Goal: Information Seeking & Learning: Learn about a topic

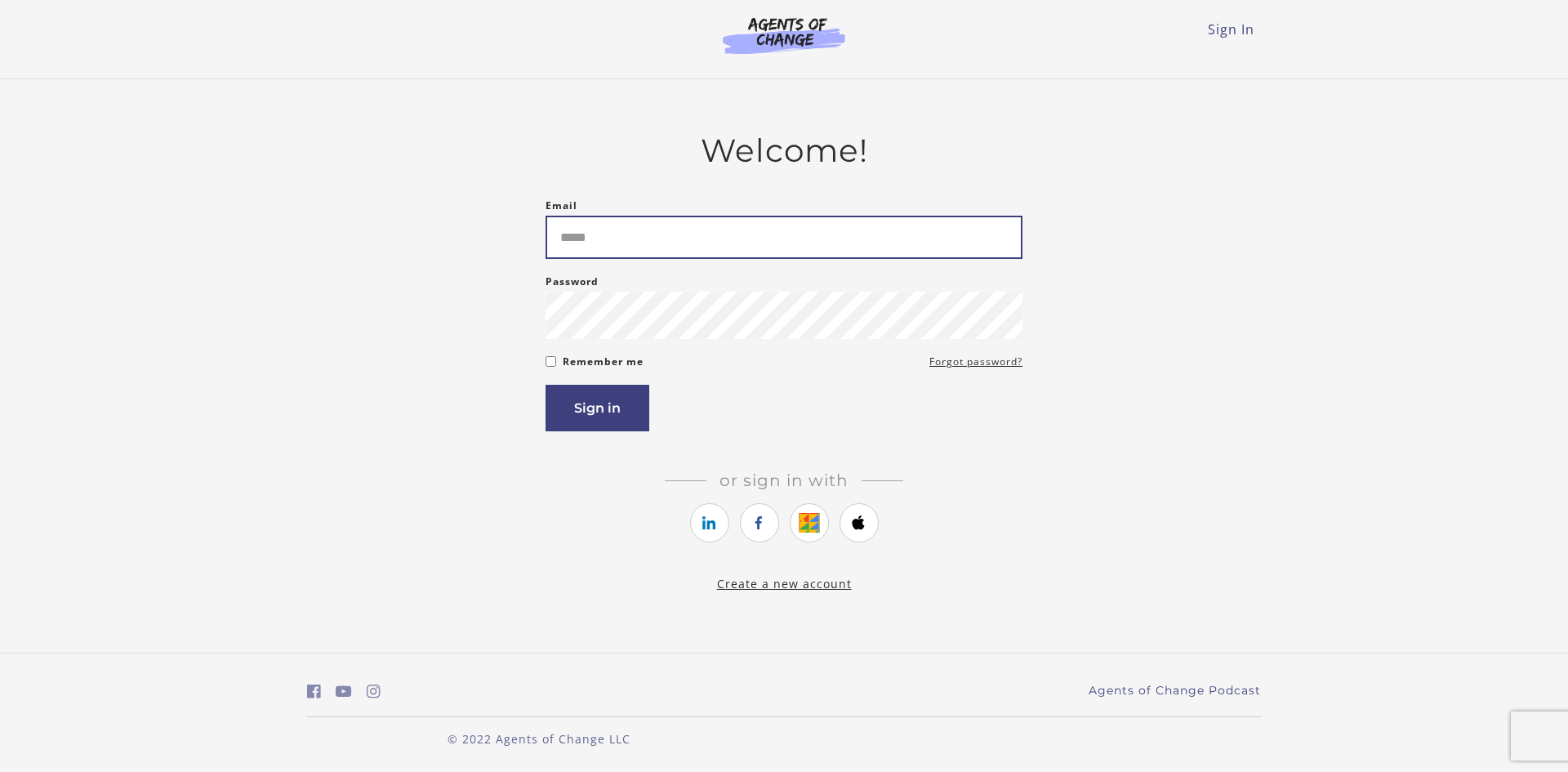
click at [764, 241] on input "Email" at bounding box center [784, 237] width 477 height 43
type input "**********"
click at [617, 411] on button "Sign in" at bounding box center [597, 408] width 103 height 46
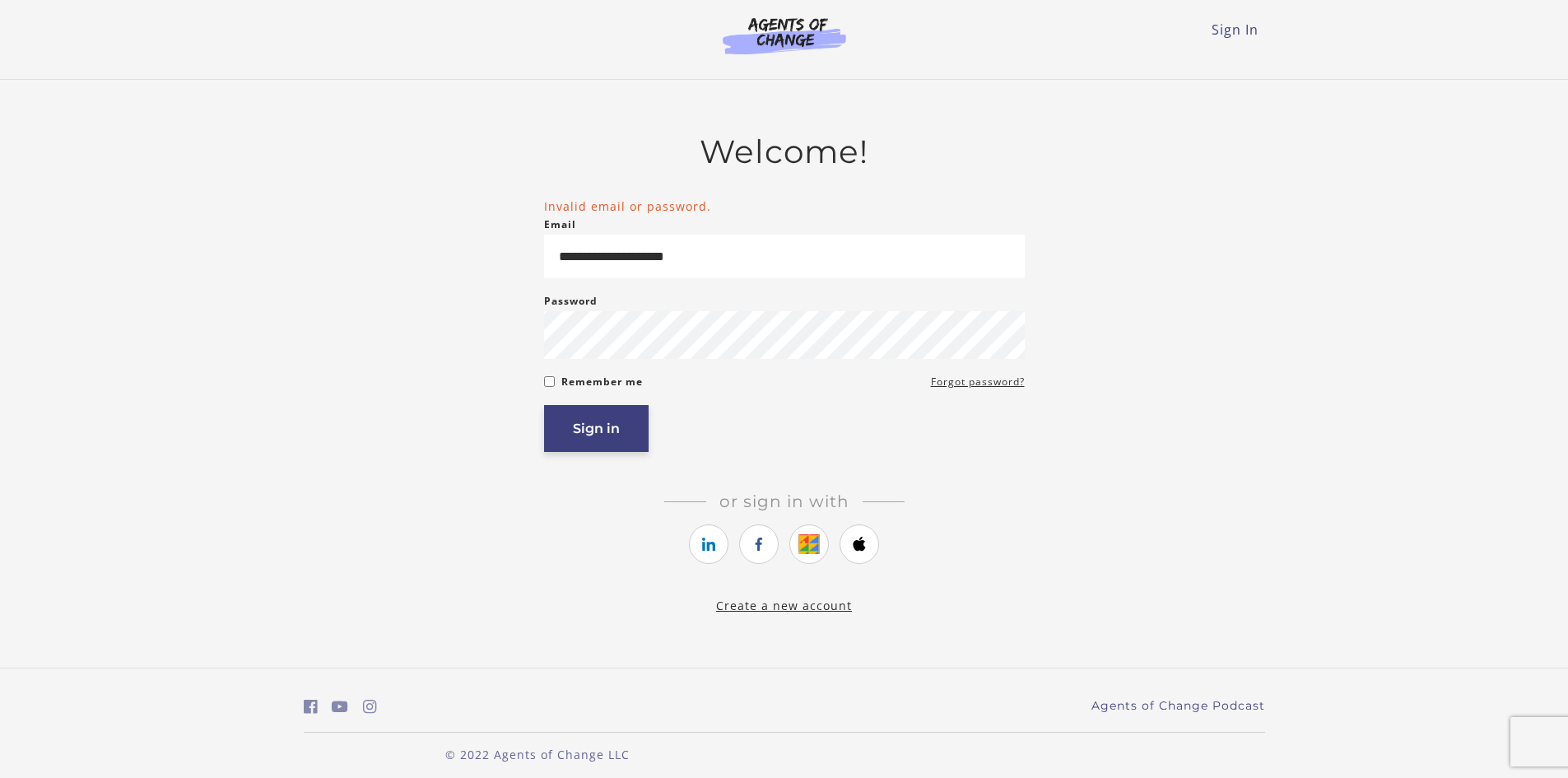
click at [600, 445] on button "Sign in" at bounding box center [596, 428] width 104 height 47
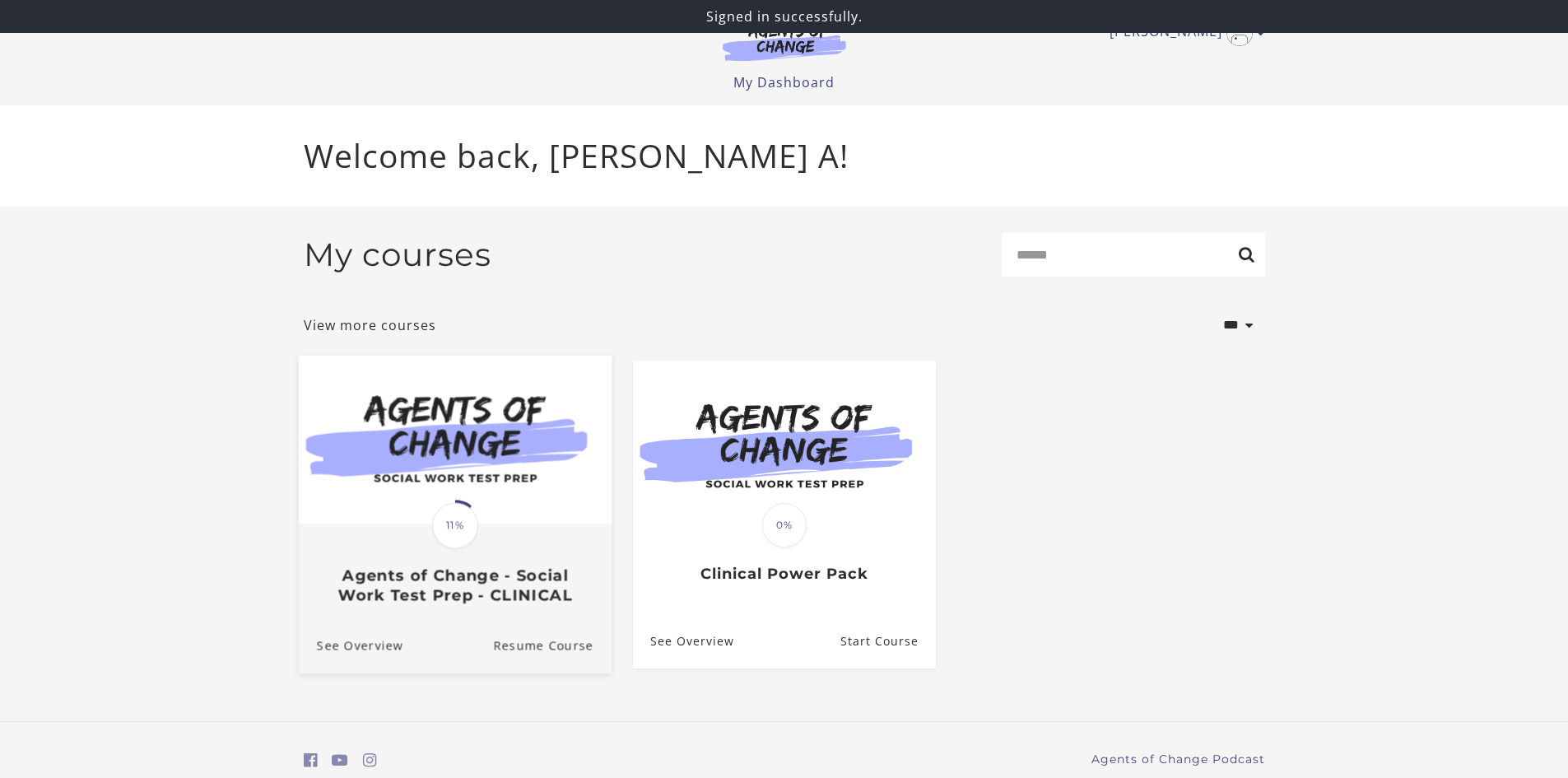
click at [448, 586] on h3 "Agents of Change - Social Work Test Prep - CLINICAL" at bounding box center [455, 585] width 276 height 38
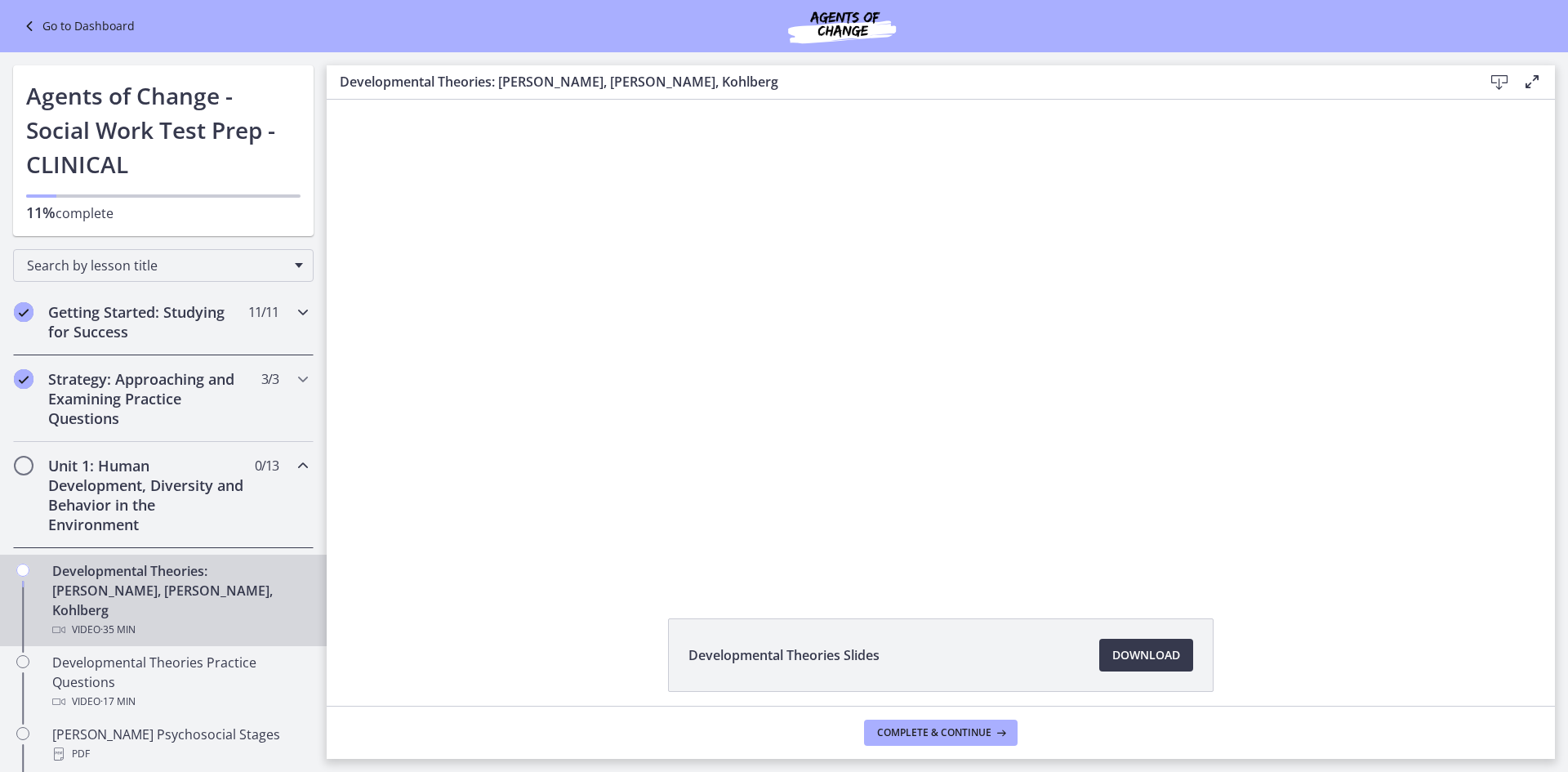
click at [180, 325] on h2 "Getting Started: Studying for Success" at bounding box center [148, 322] width 199 height 40
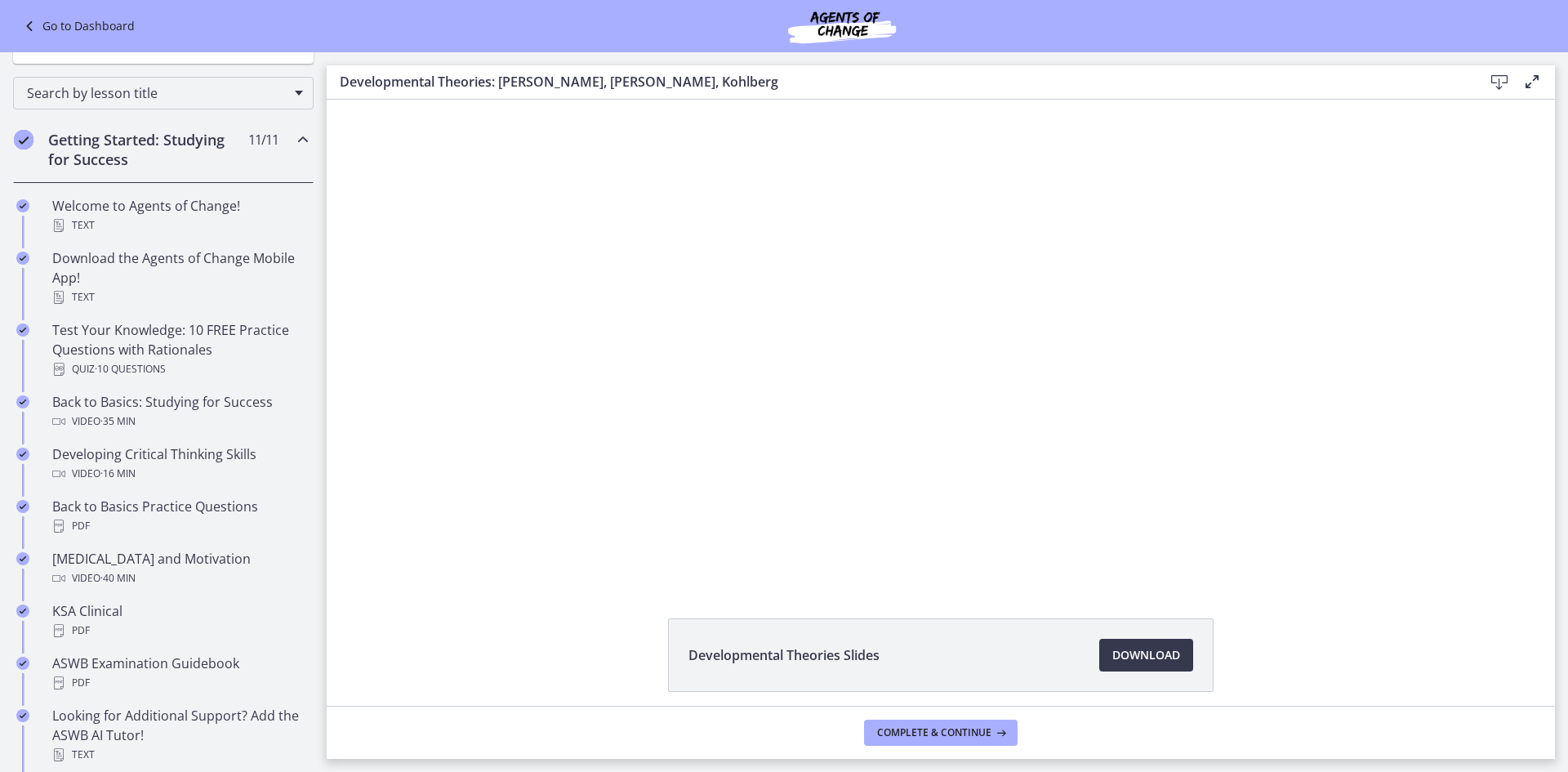
scroll to position [184, 0]
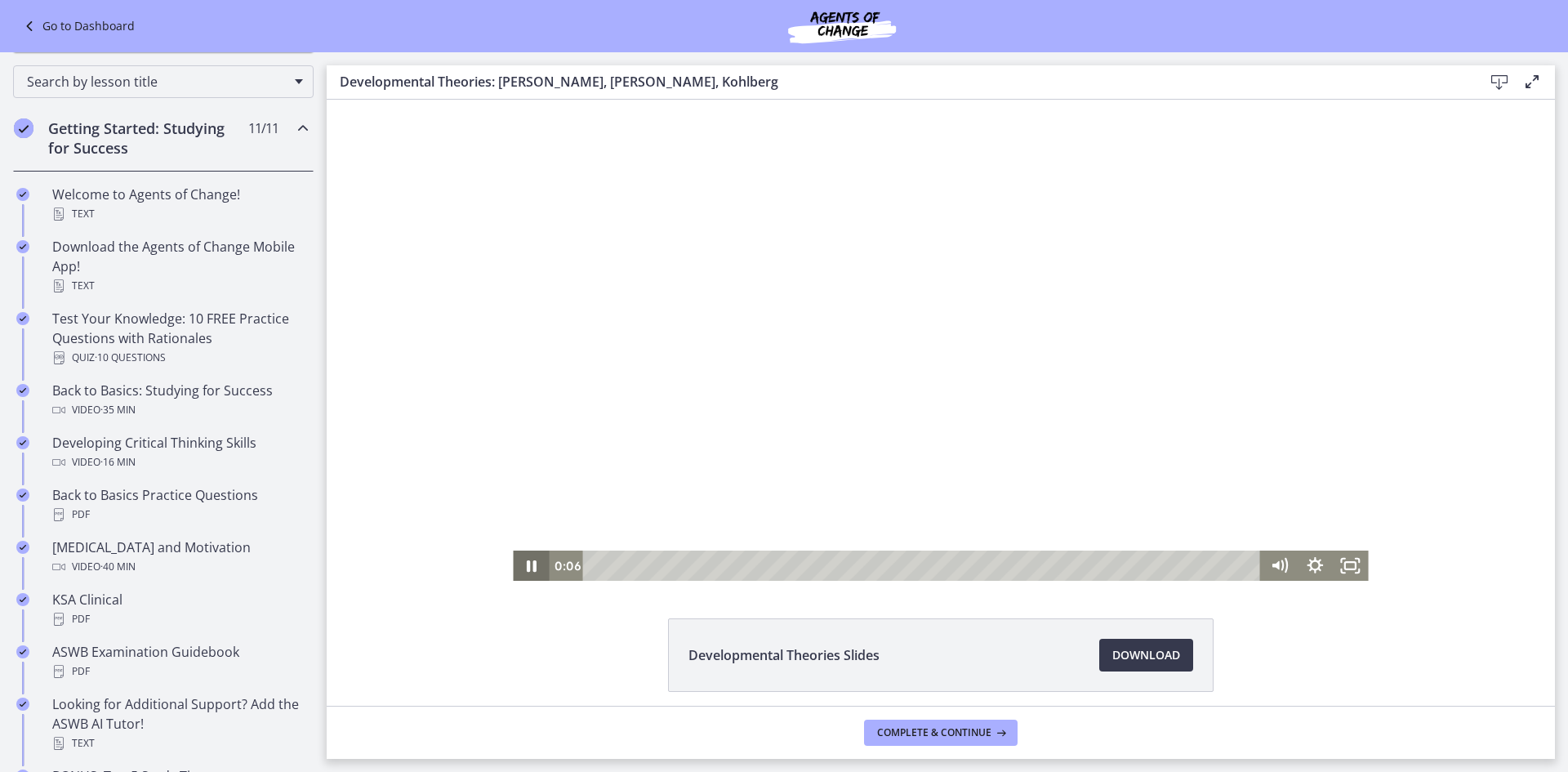
click at [526, 563] on icon "Pause" at bounding box center [530, 565] width 36 height 30
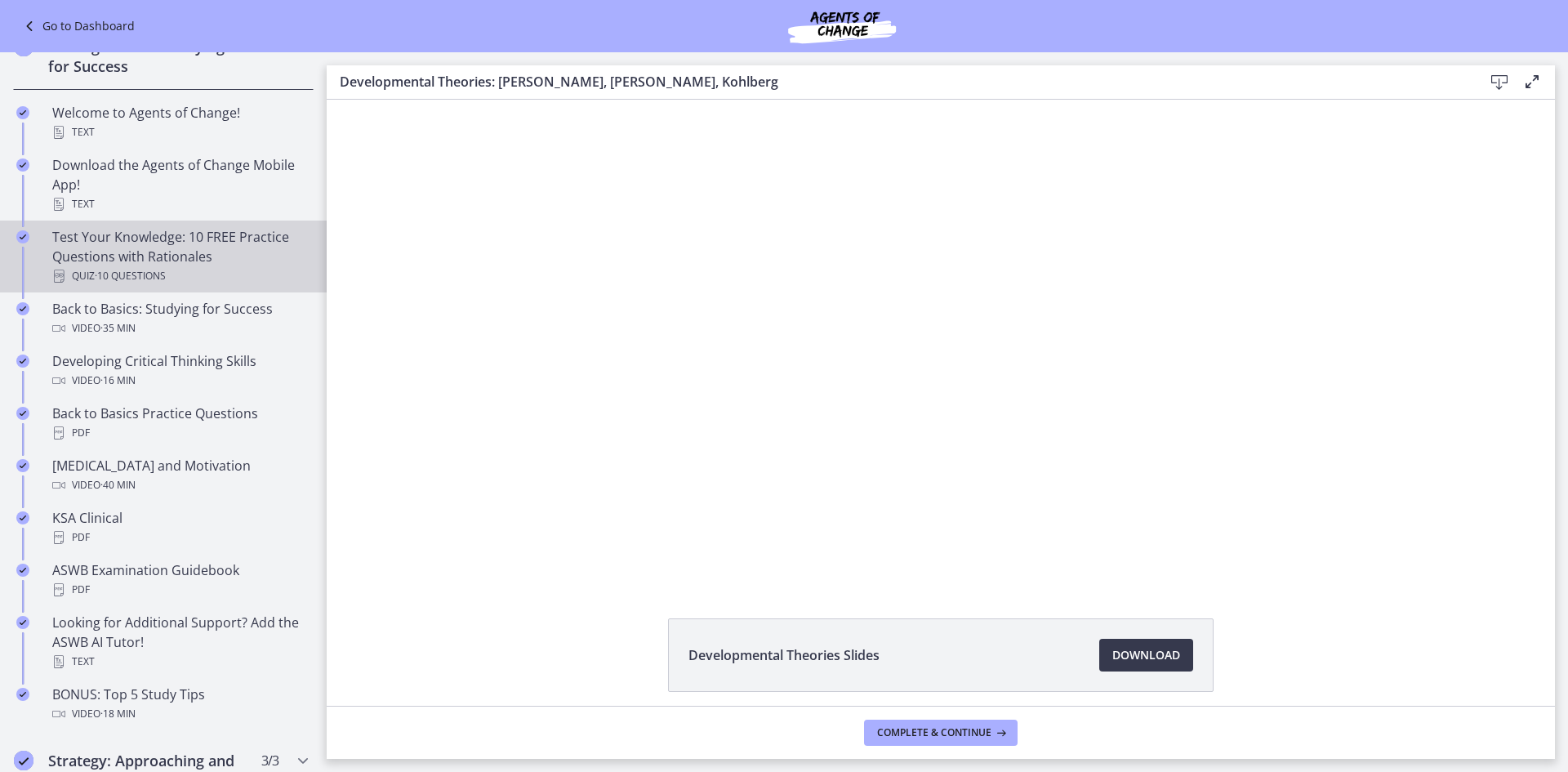
scroll to position [347, 0]
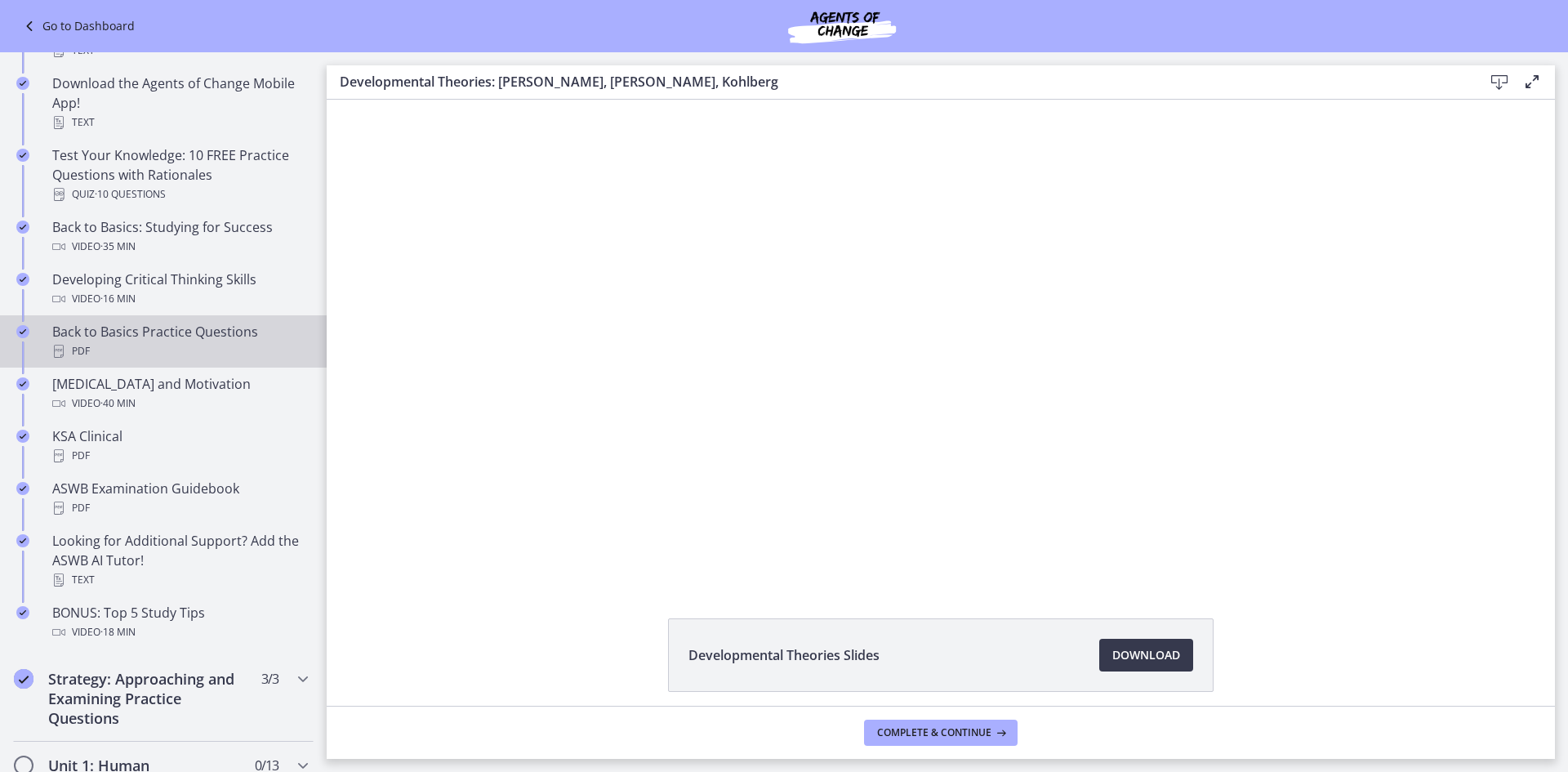
click at [149, 341] on div "Back to Basics Practice Questions PDF" at bounding box center [180, 341] width 255 height 40
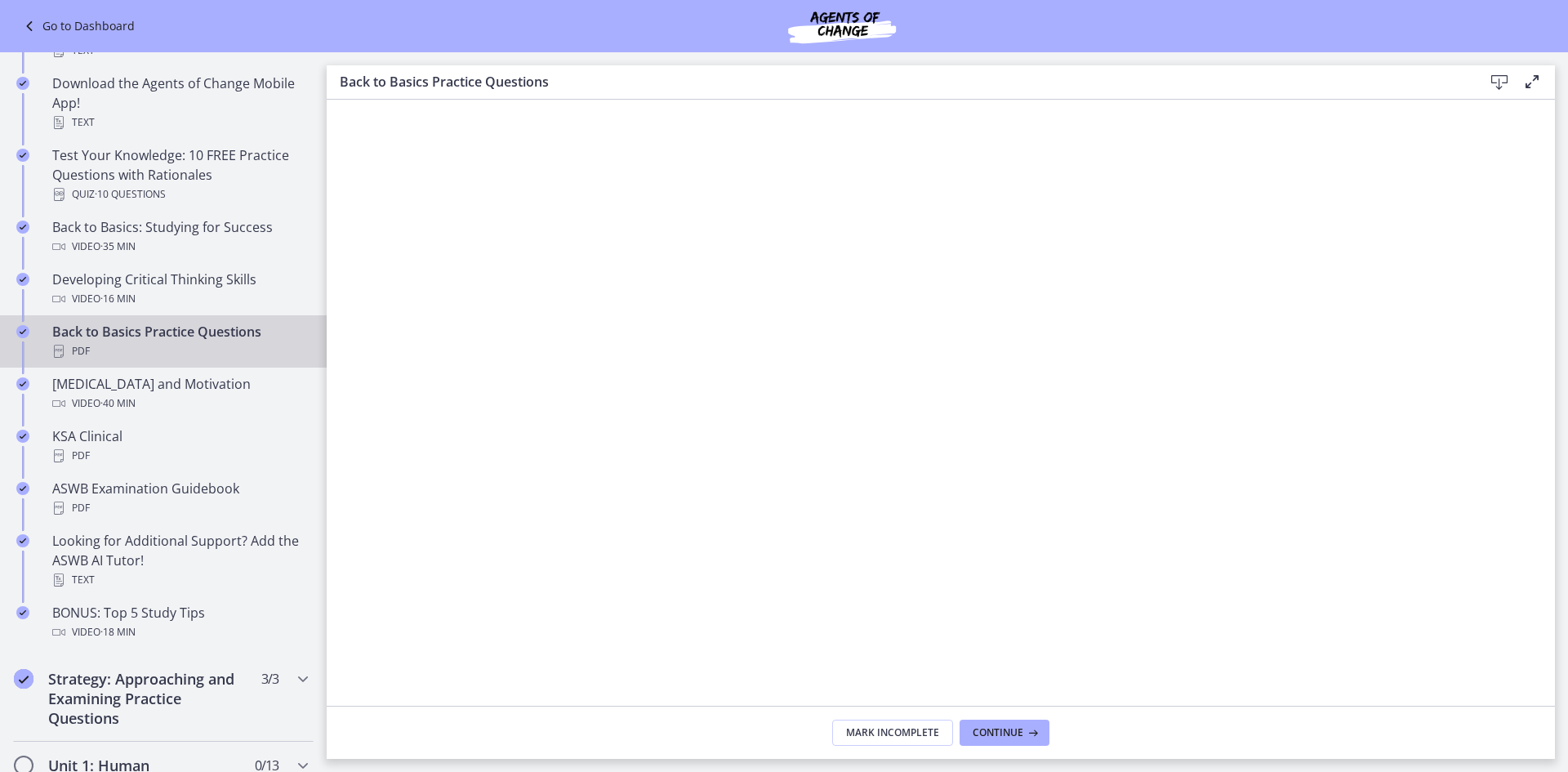
click at [1500, 87] on icon at bounding box center [1499, 82] width 19 height 19
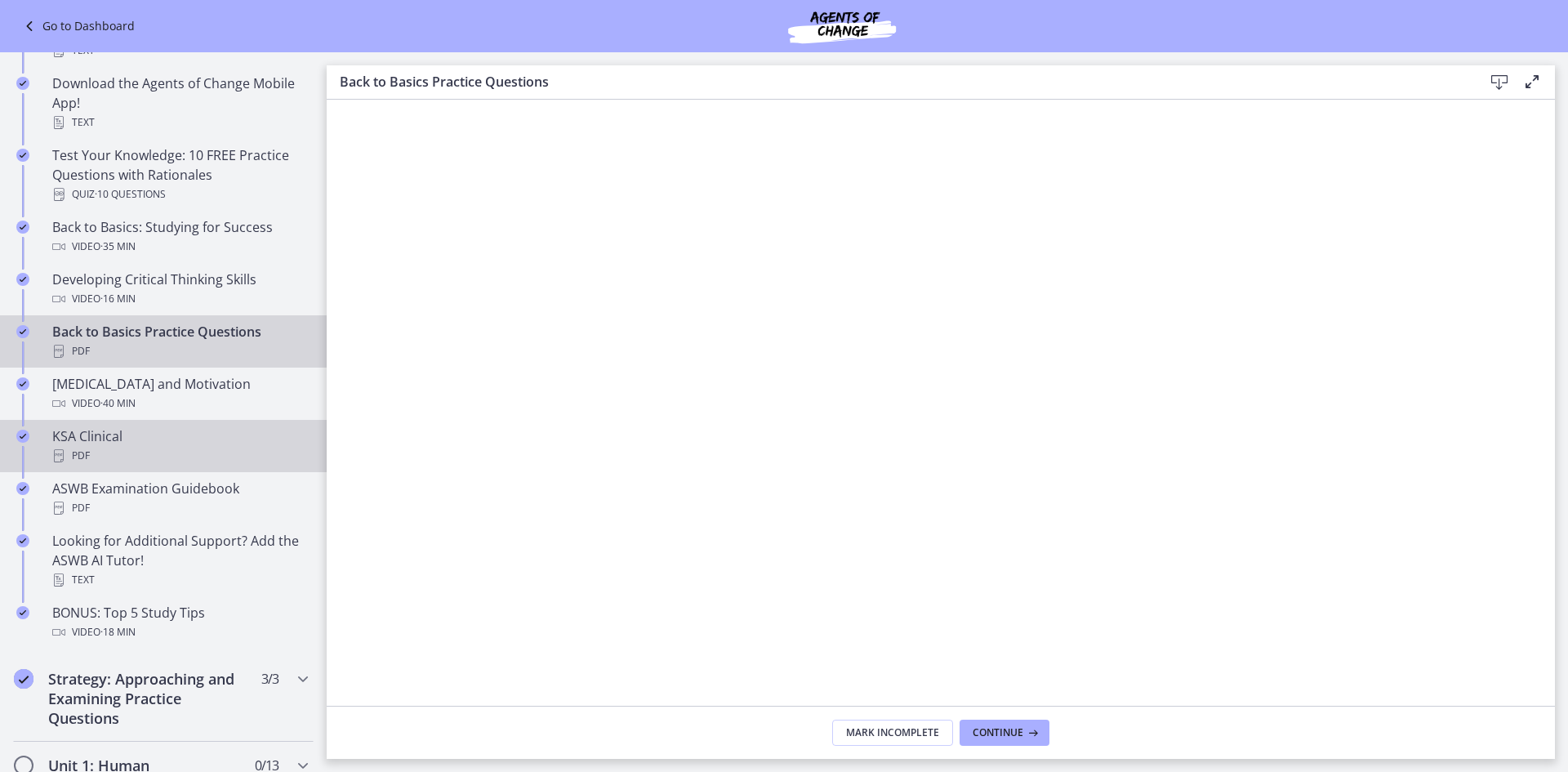
click at [98, 451] on div "PDF" at bounding box center [180, 456] width 255 height 19
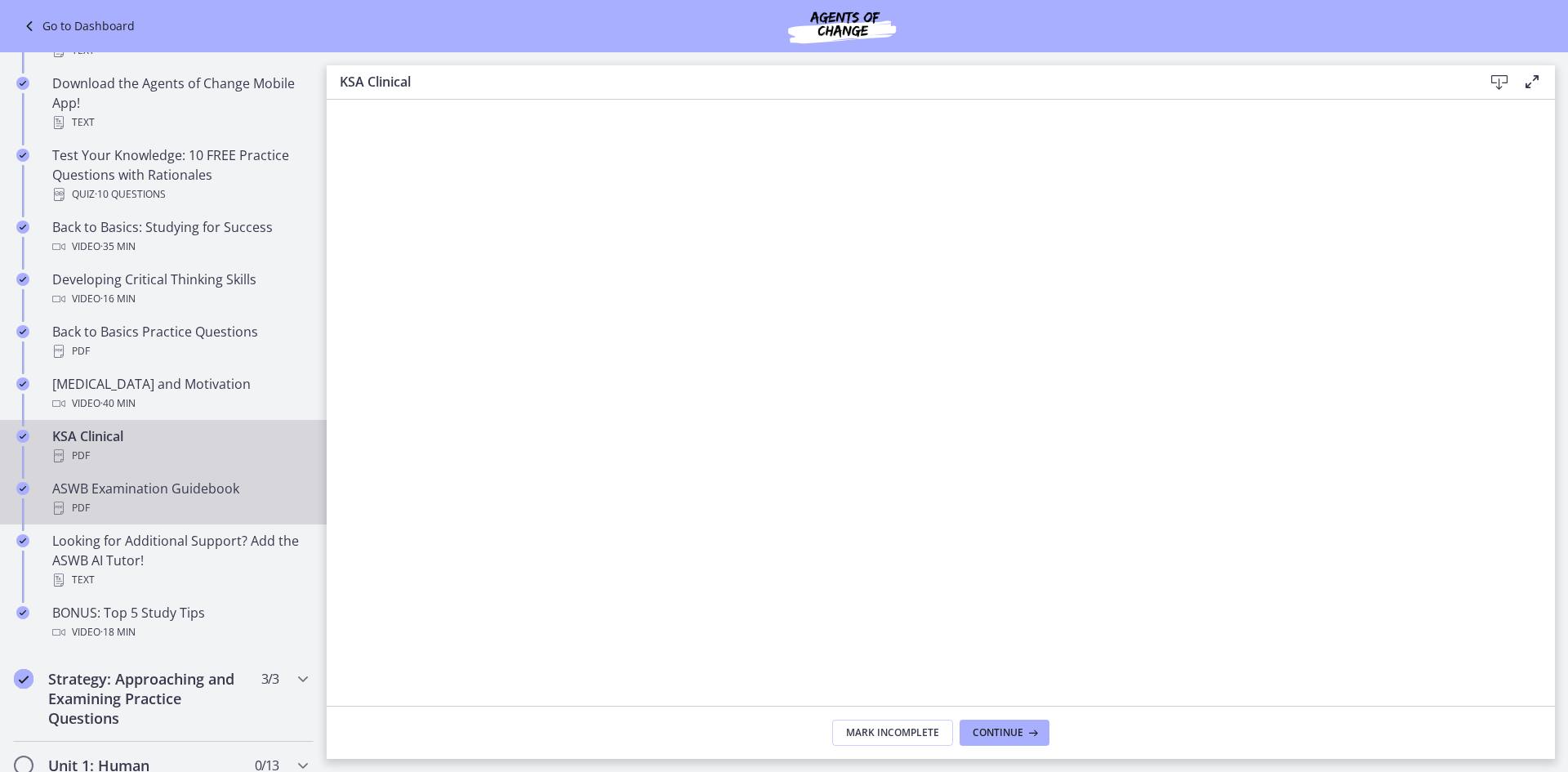
click at [119, 502] on div "PDF" at bounding box center [180, 508] width 255 height 19
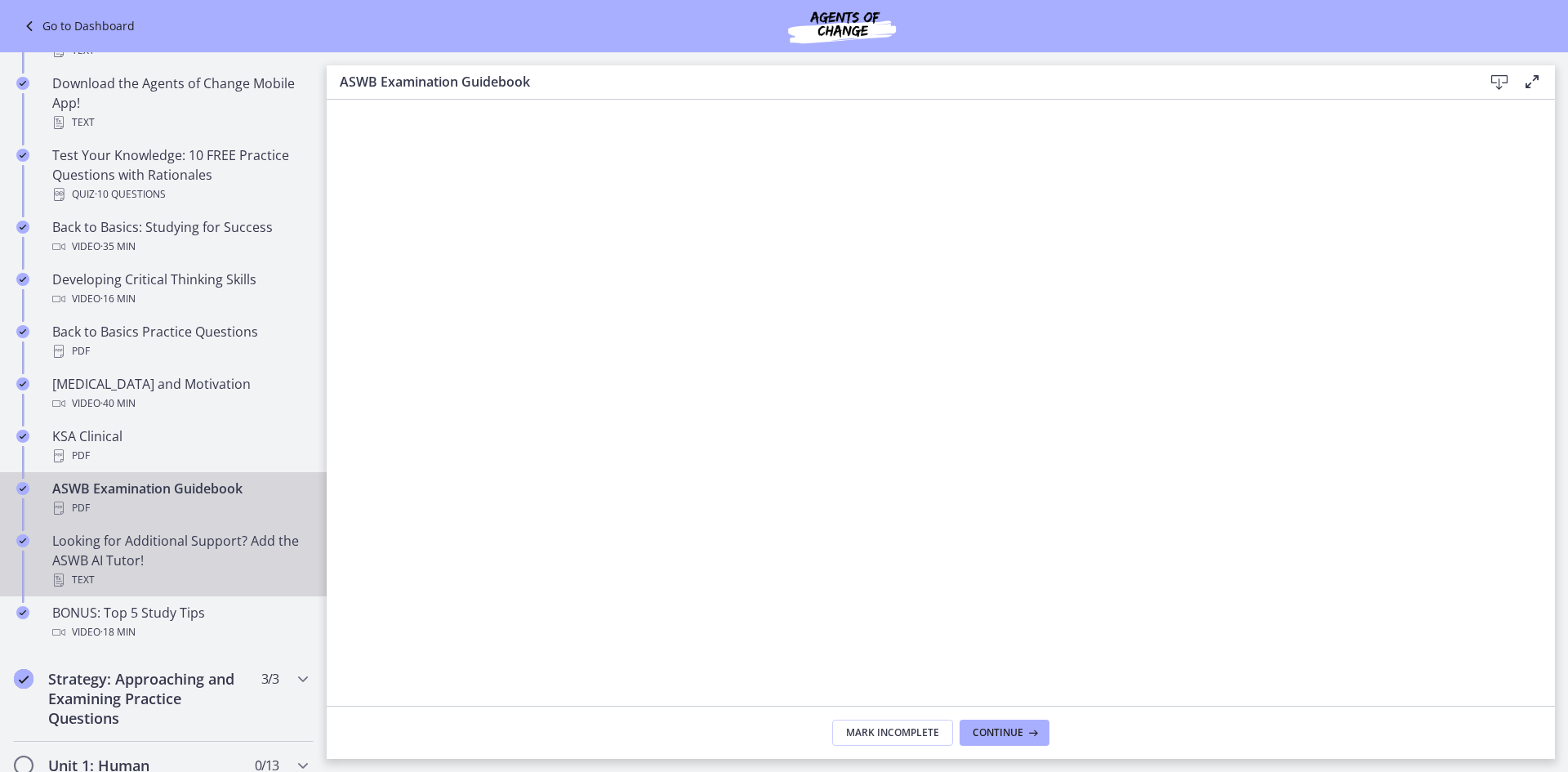
click at [165, 574] on div "Text" at bounding box center [180, 580] width 255 height 19
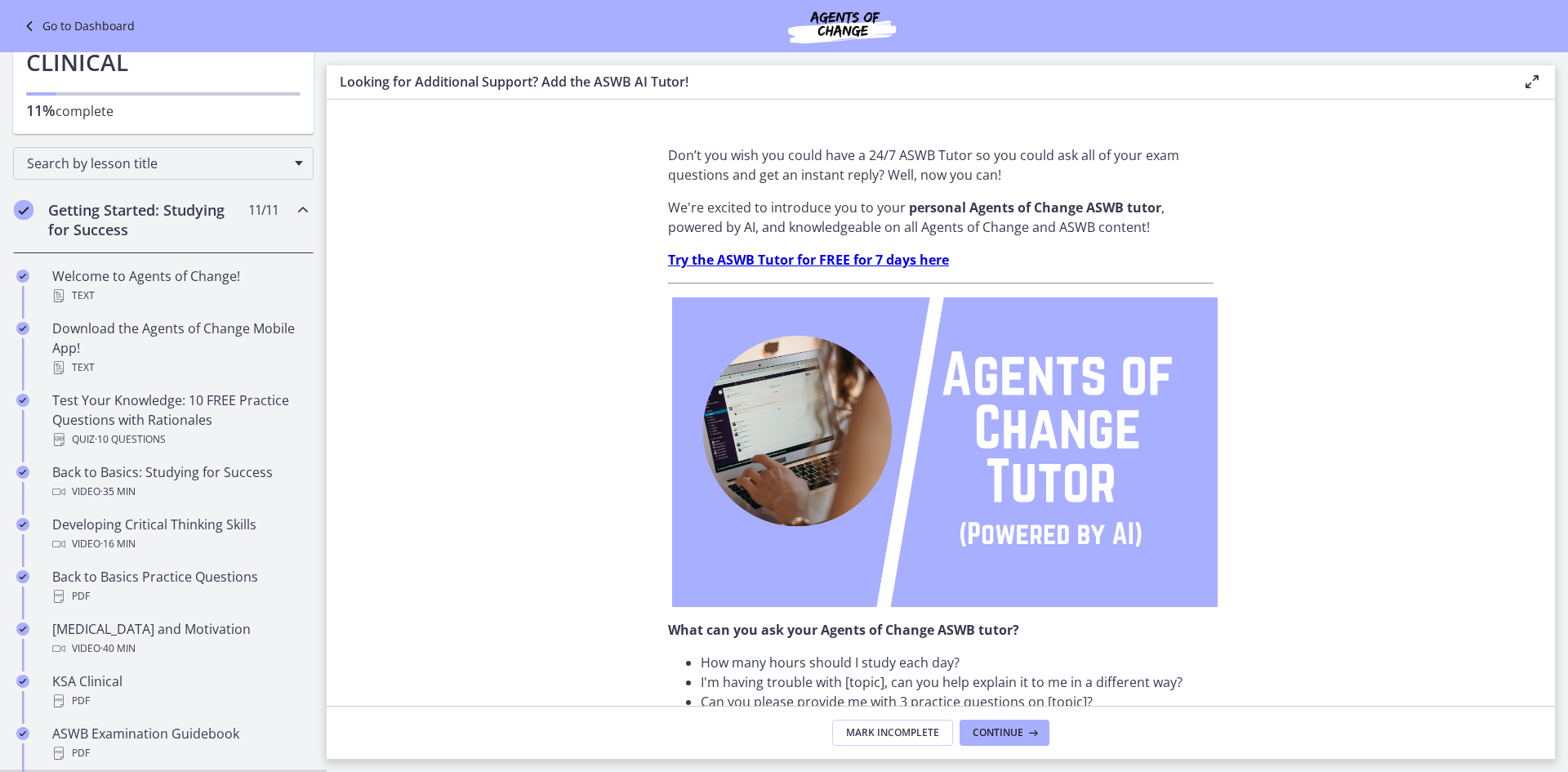
scroll to position [20, 0]
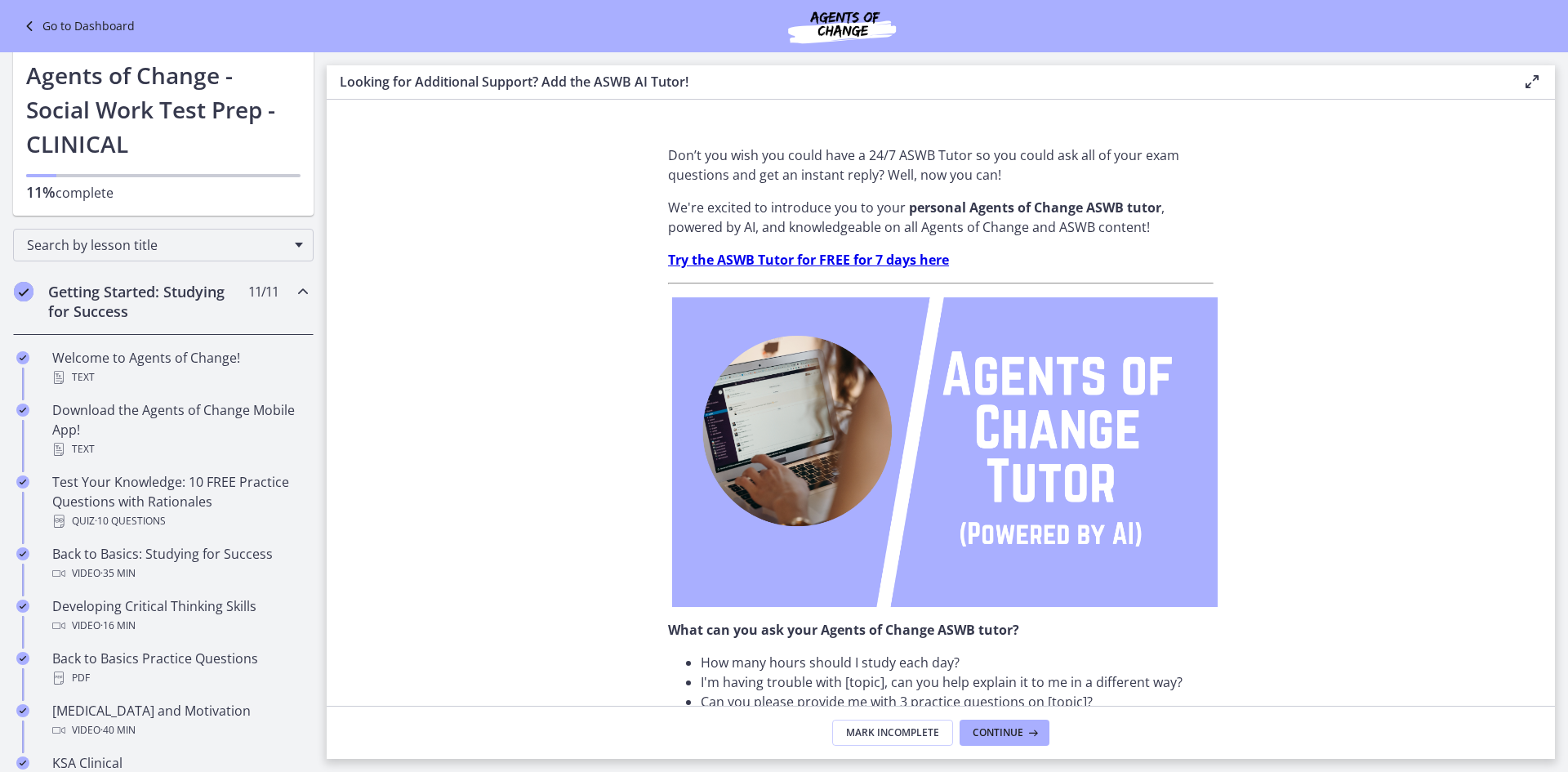
click at [294, 290] on icon "Chapters" at bounding box center [303, 292] width 19 height 19
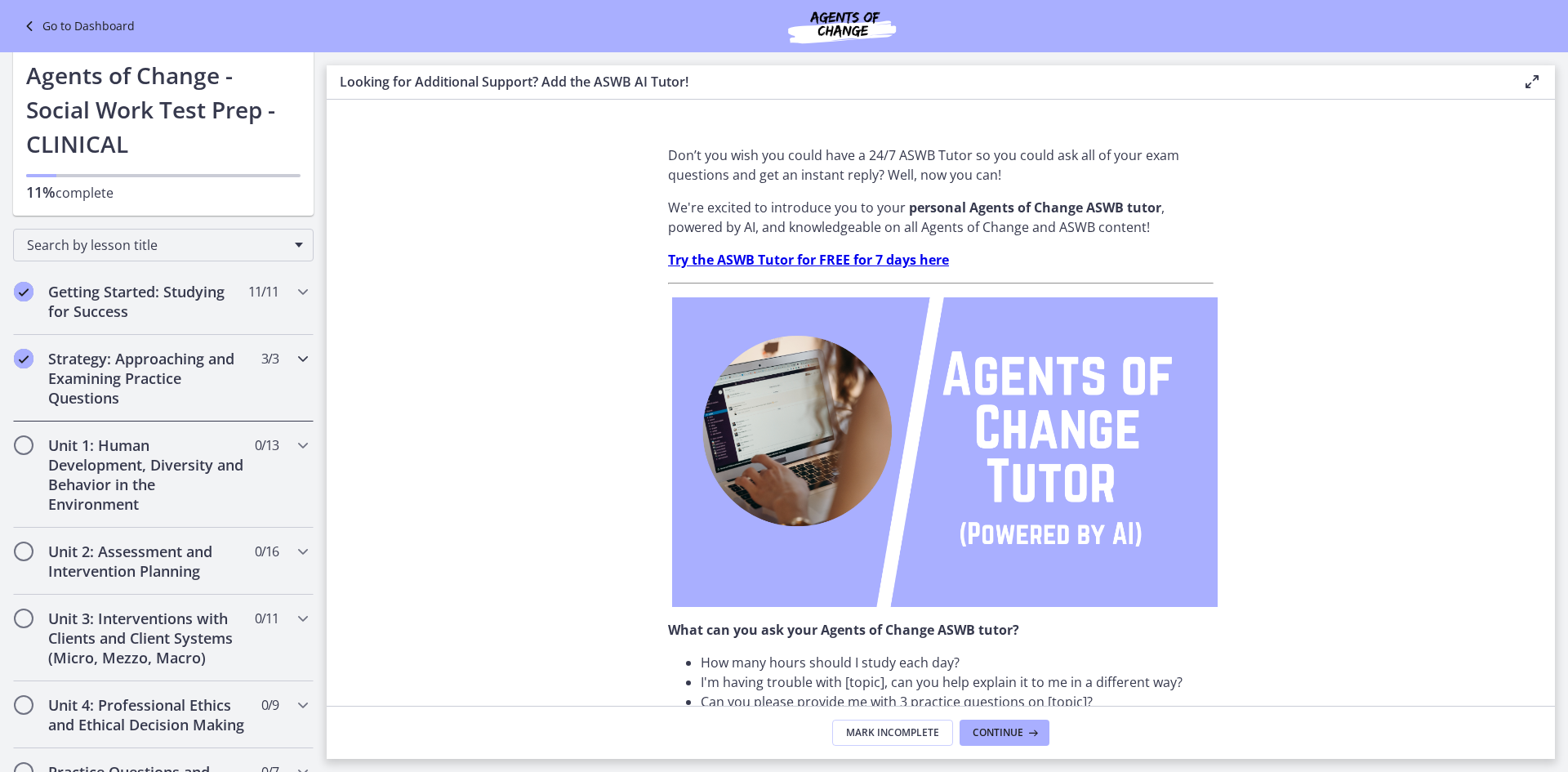
click at [294, 362] on icon "Chapters" at bounding box center [303, 358] width 19 height 19
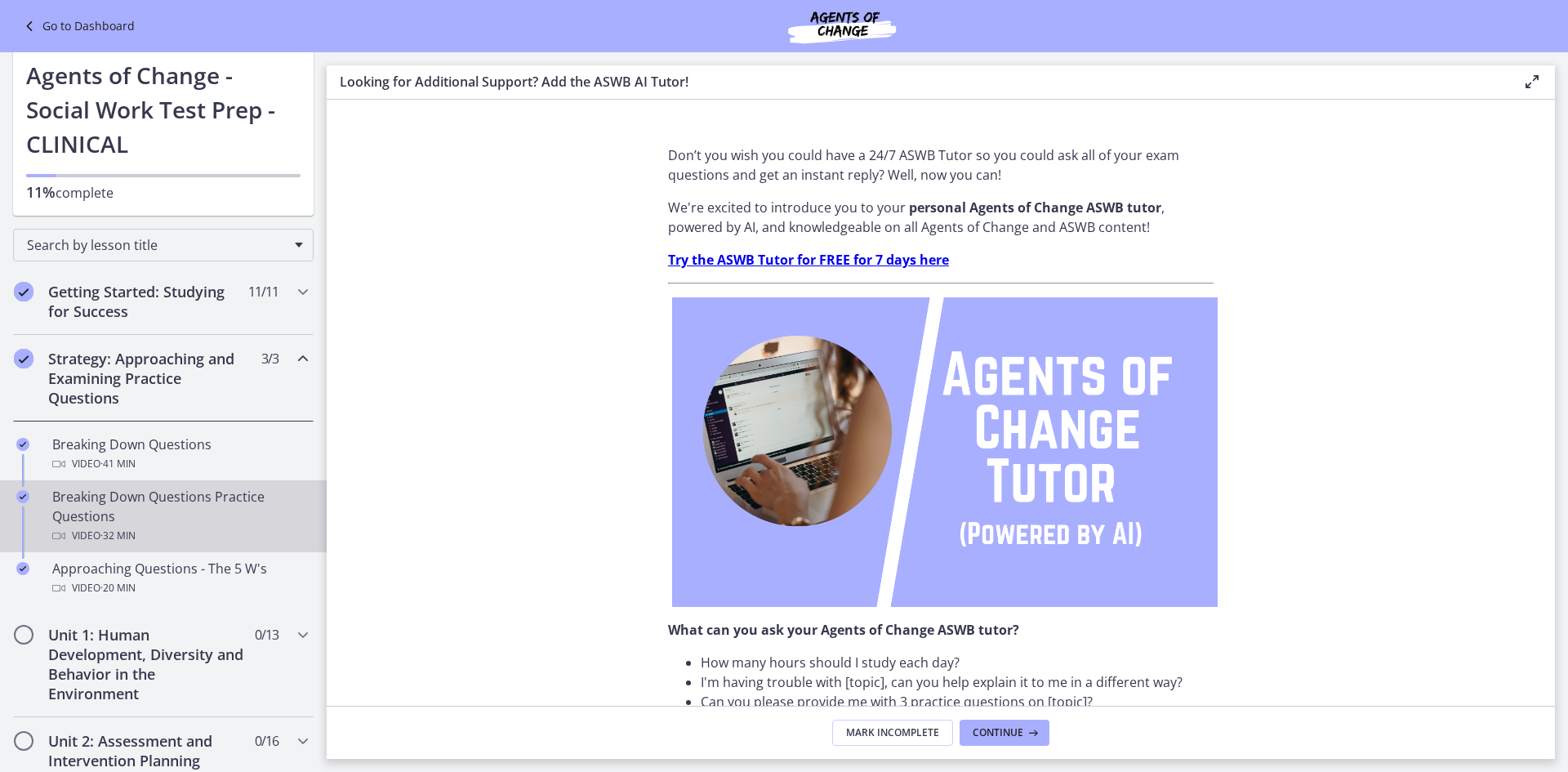
scroll to position [102, 0]
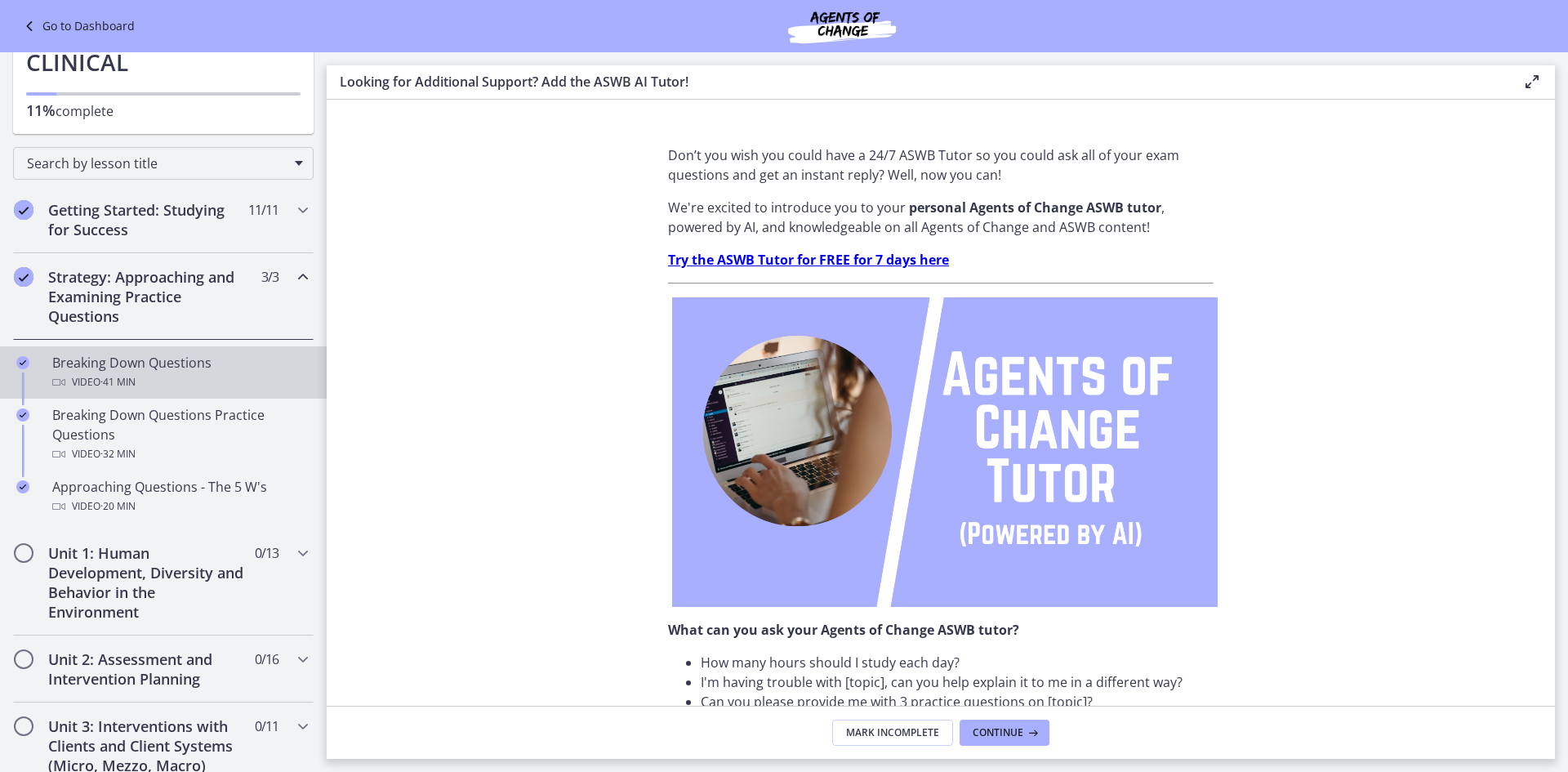
click at [175, 386] on div "Video · 41 min" at bounding box center [180, 383] width 255 height 19
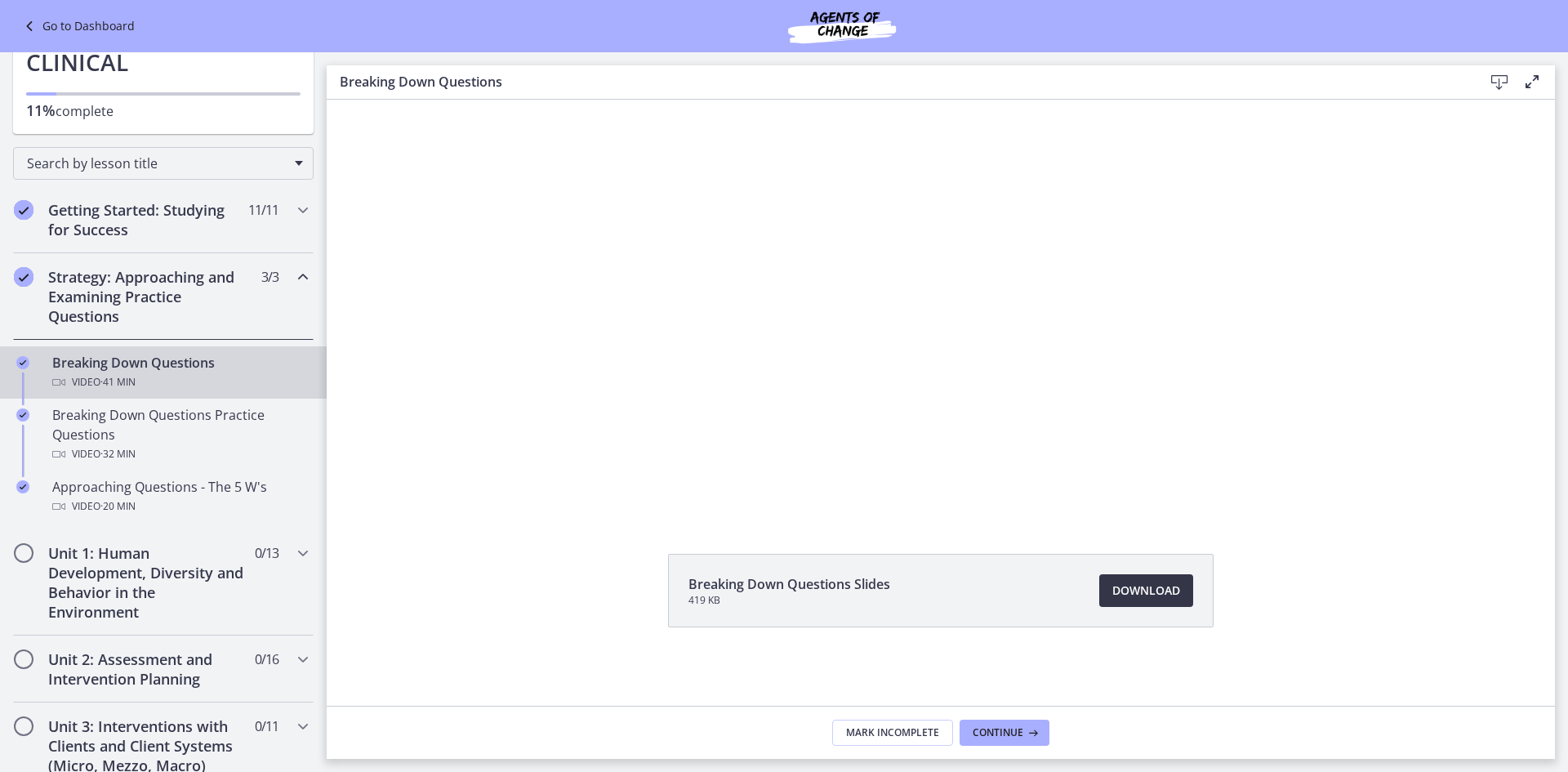
click at [1124, 595] on span "Download Opens in a new window" at bounding box center [1147, 590] width 68 height 19
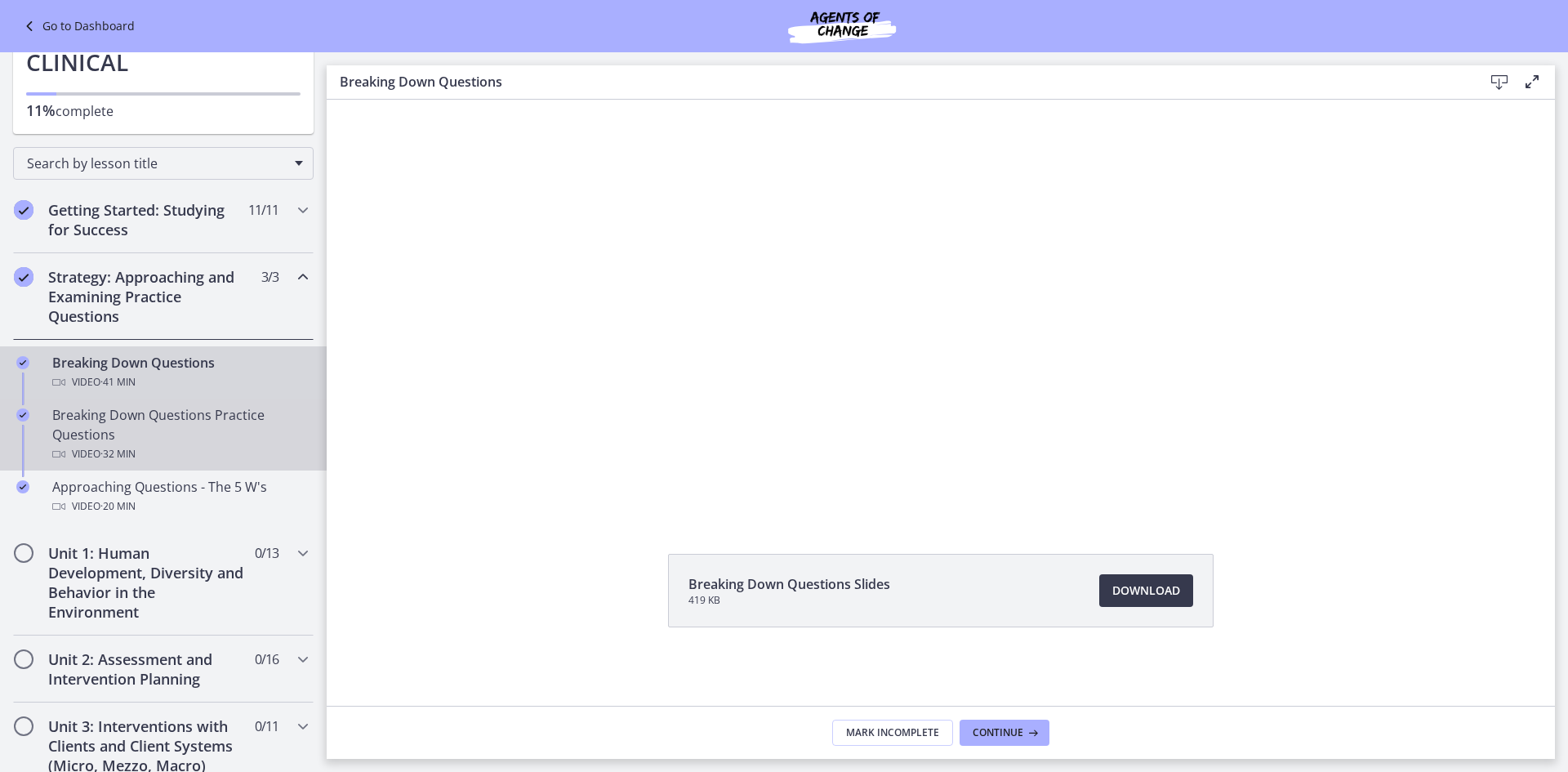
click at [153, 429] on div "Breaking Down Questions Practice Questions Video · 32 min" at bounding box center [180, 434] width 255 height 59
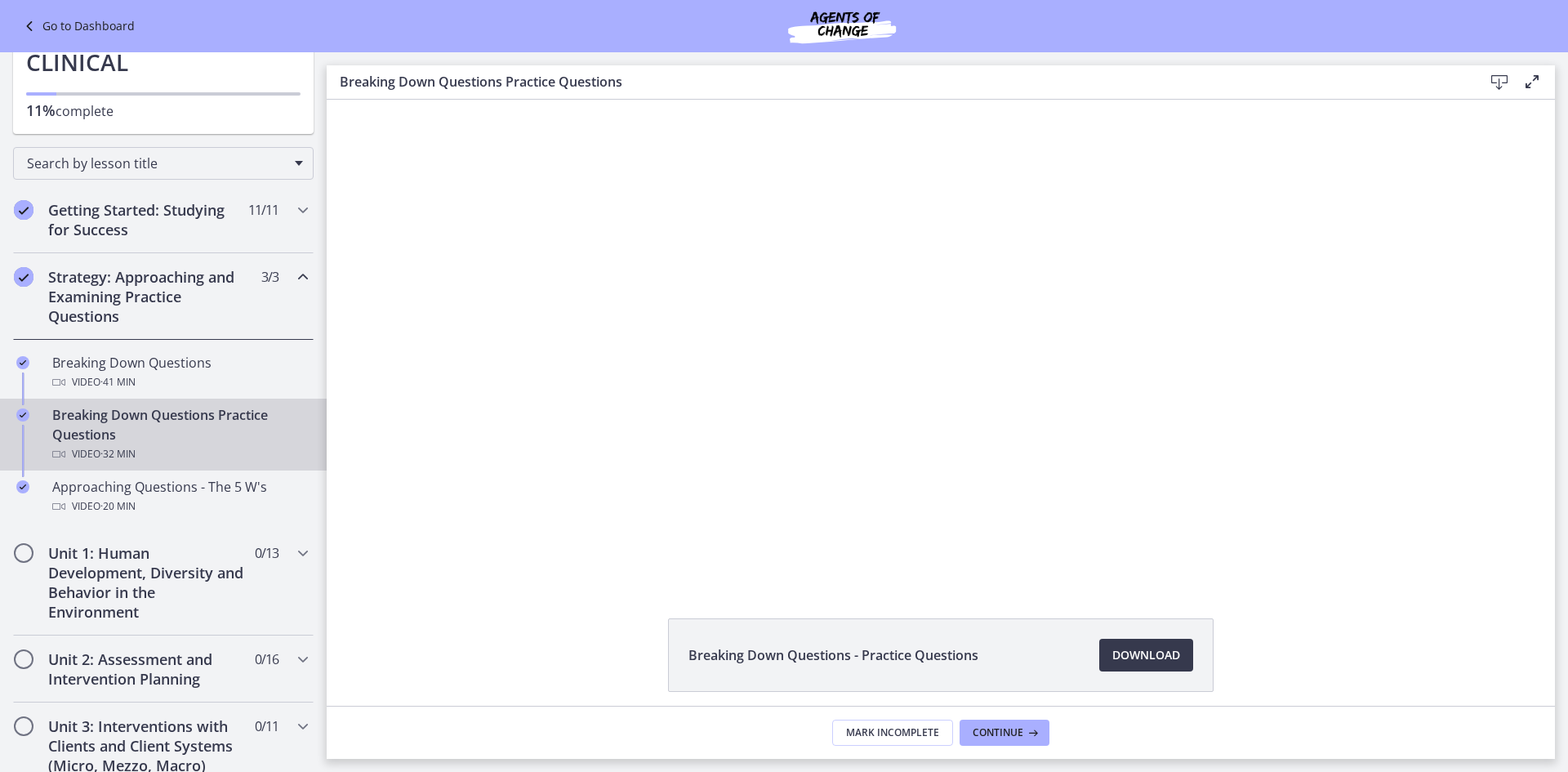
scroll to position [65, 0]
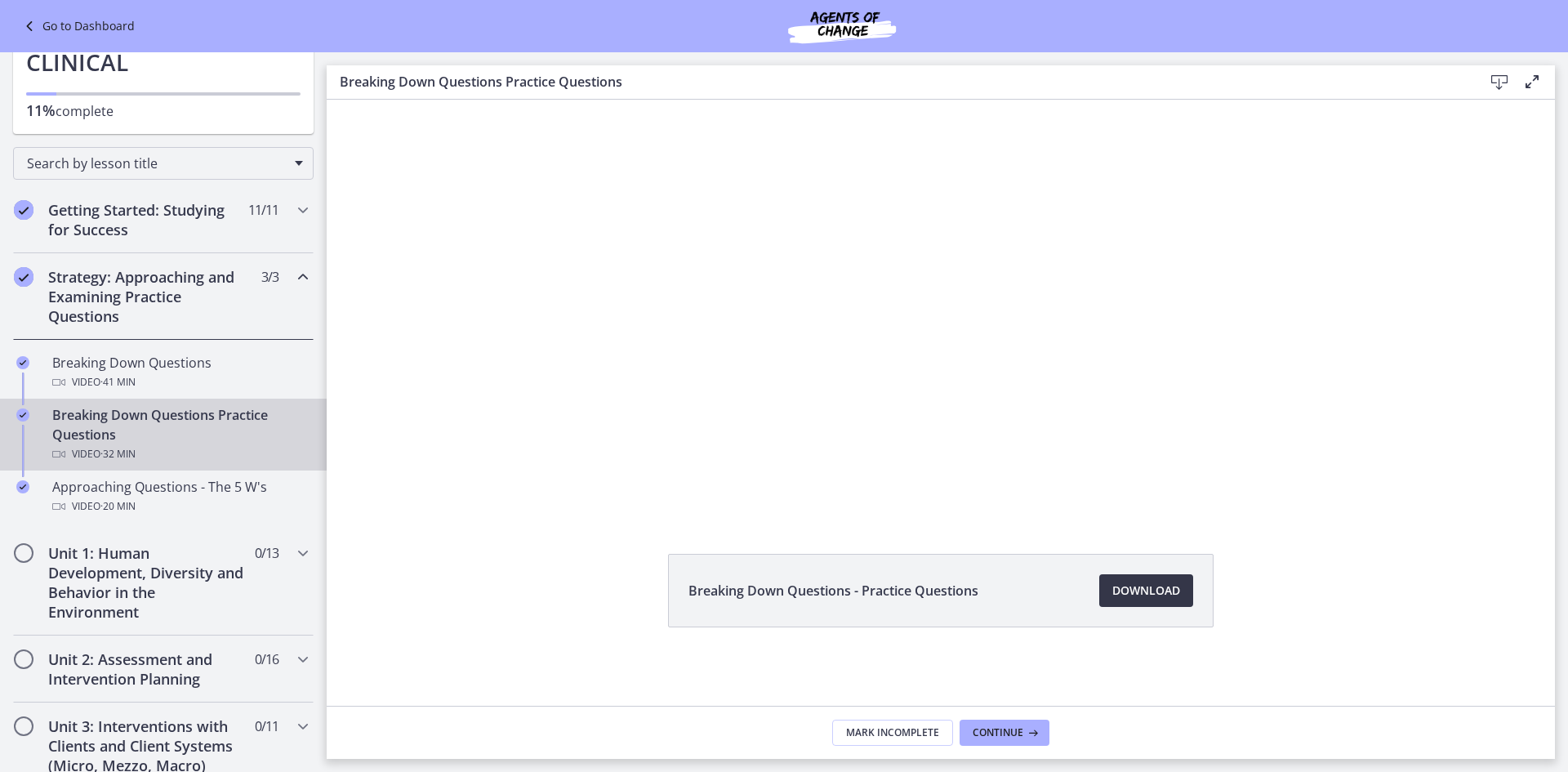
click at [1139, 593] on span "Download Opens in a new window" at bounding box center [1147, 590] width 68 height 19
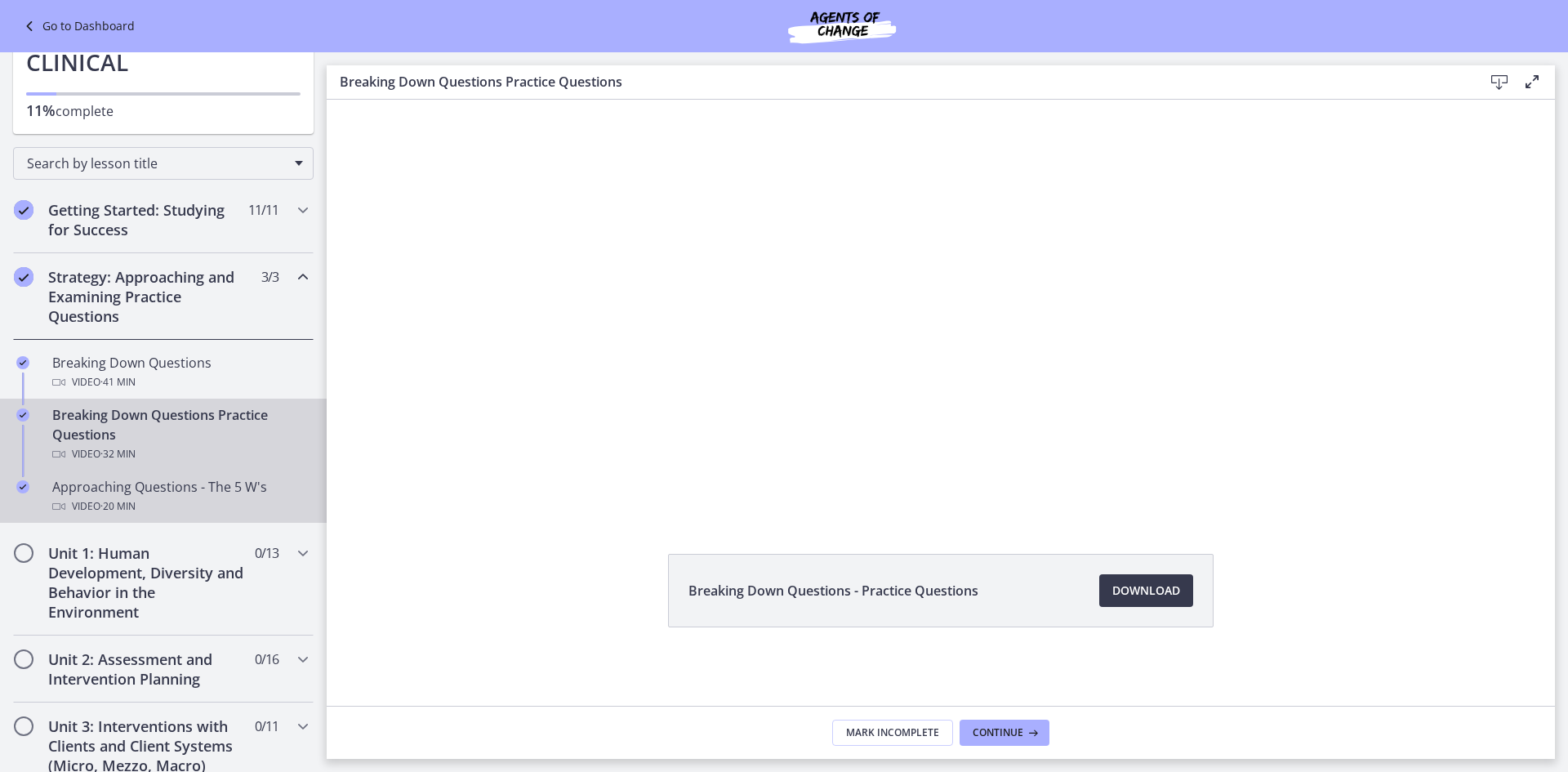
click at [157, 505] on div "Video · 20 min" at bounding box center [180, 506] width 255 height 19
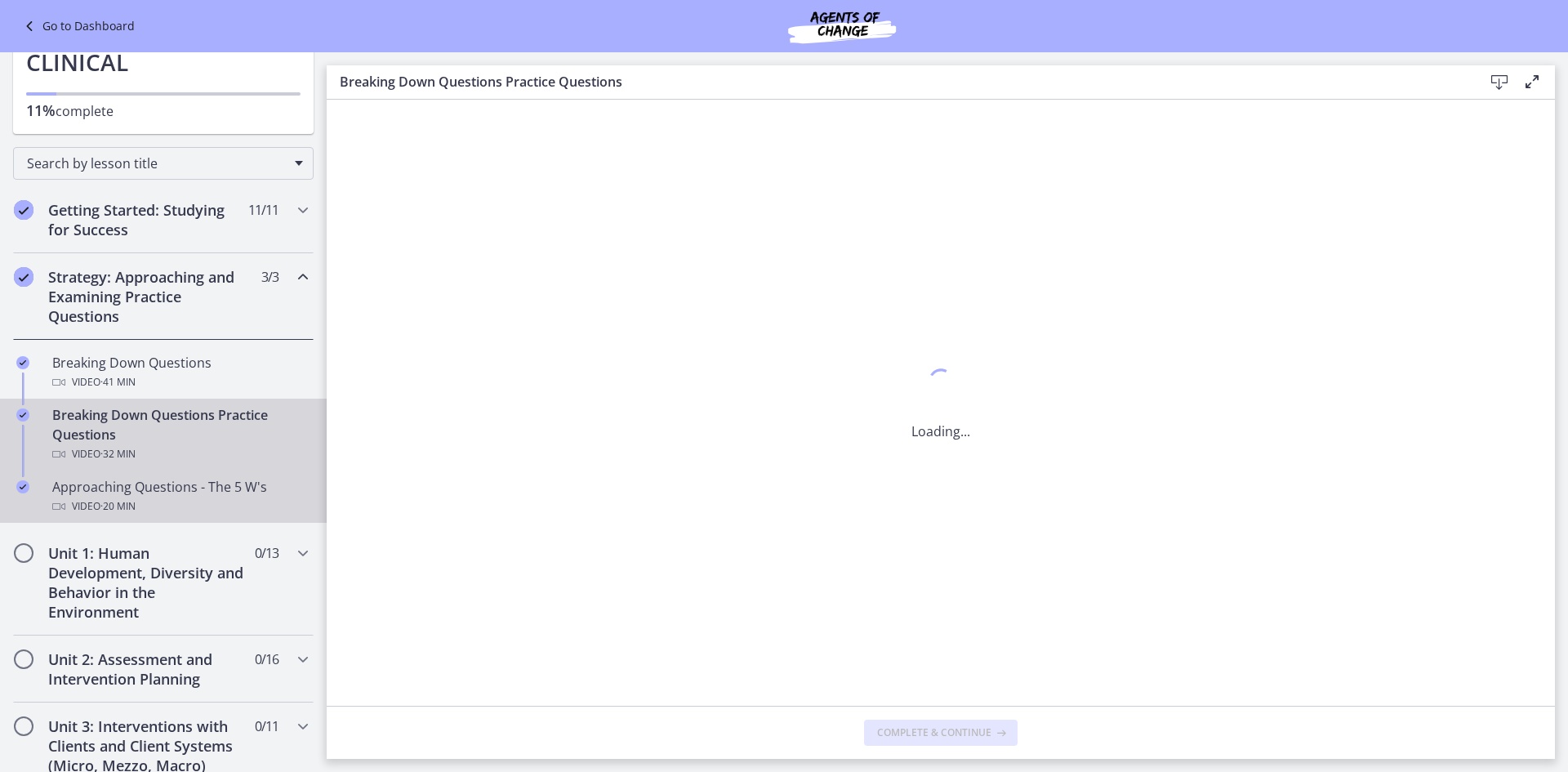
scroll to position [0, 0]
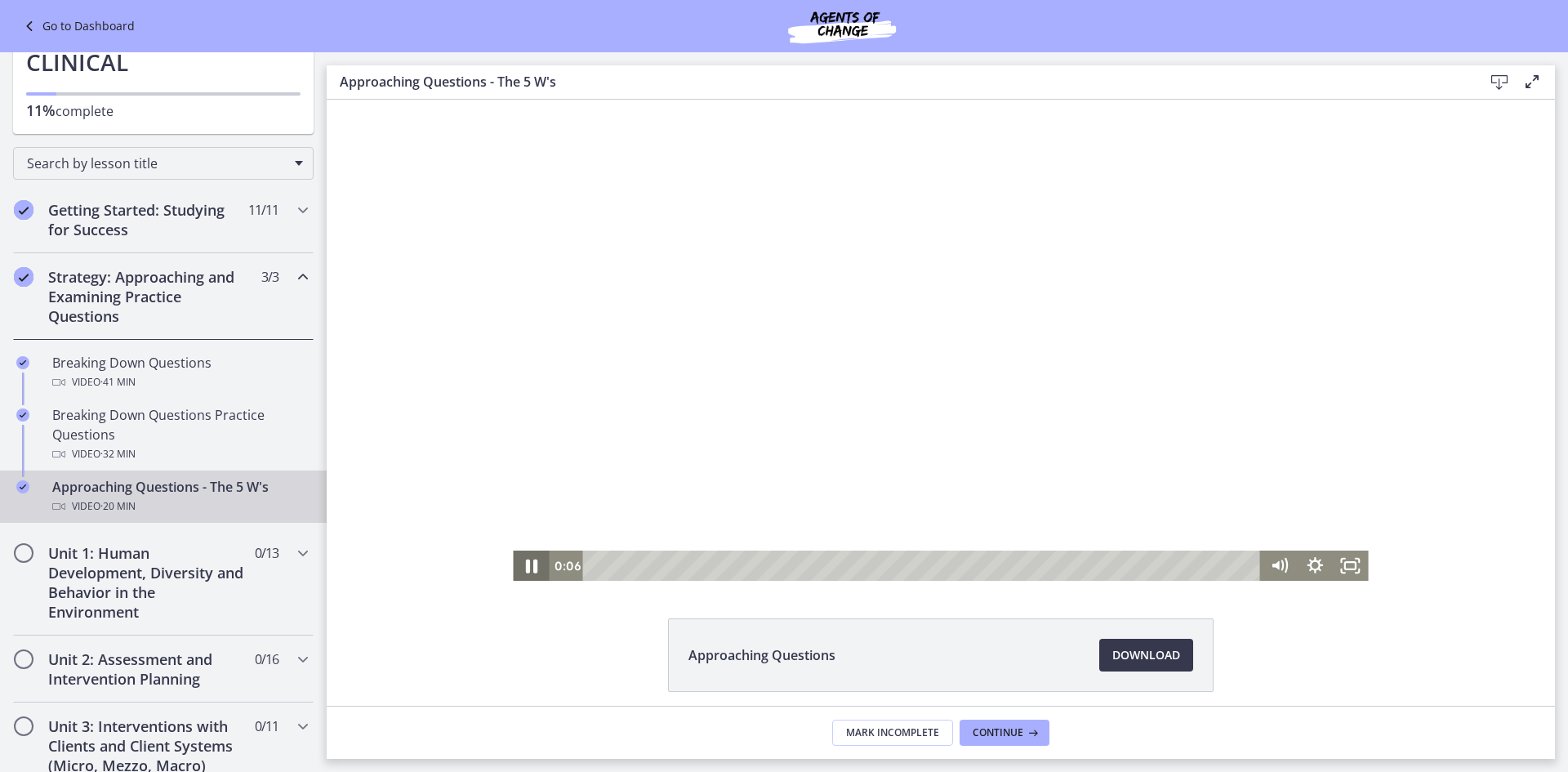
click at [527, 576] on icon "Pause" at bounding box center [531, 564] width 43 height 36
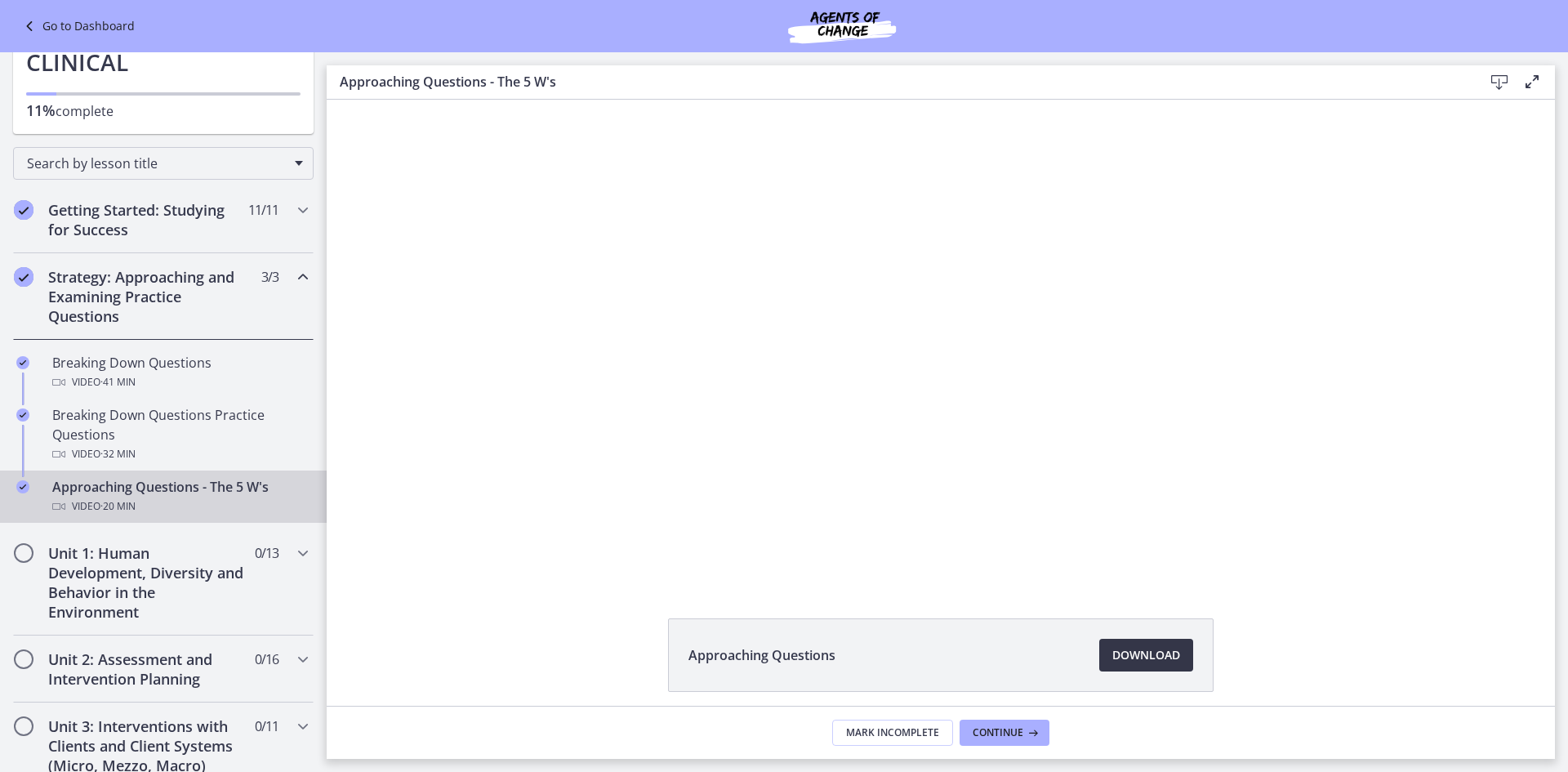
click at [1124, 653] on span "Download Opens in a new window" at bounding box center [1147, 655] width 68 height 19
click at [100, 545] on h2 "Unit 1: Human Development, Diversity and Behavior in the Environment" at bounding box center [148, 582] width 199 height 78
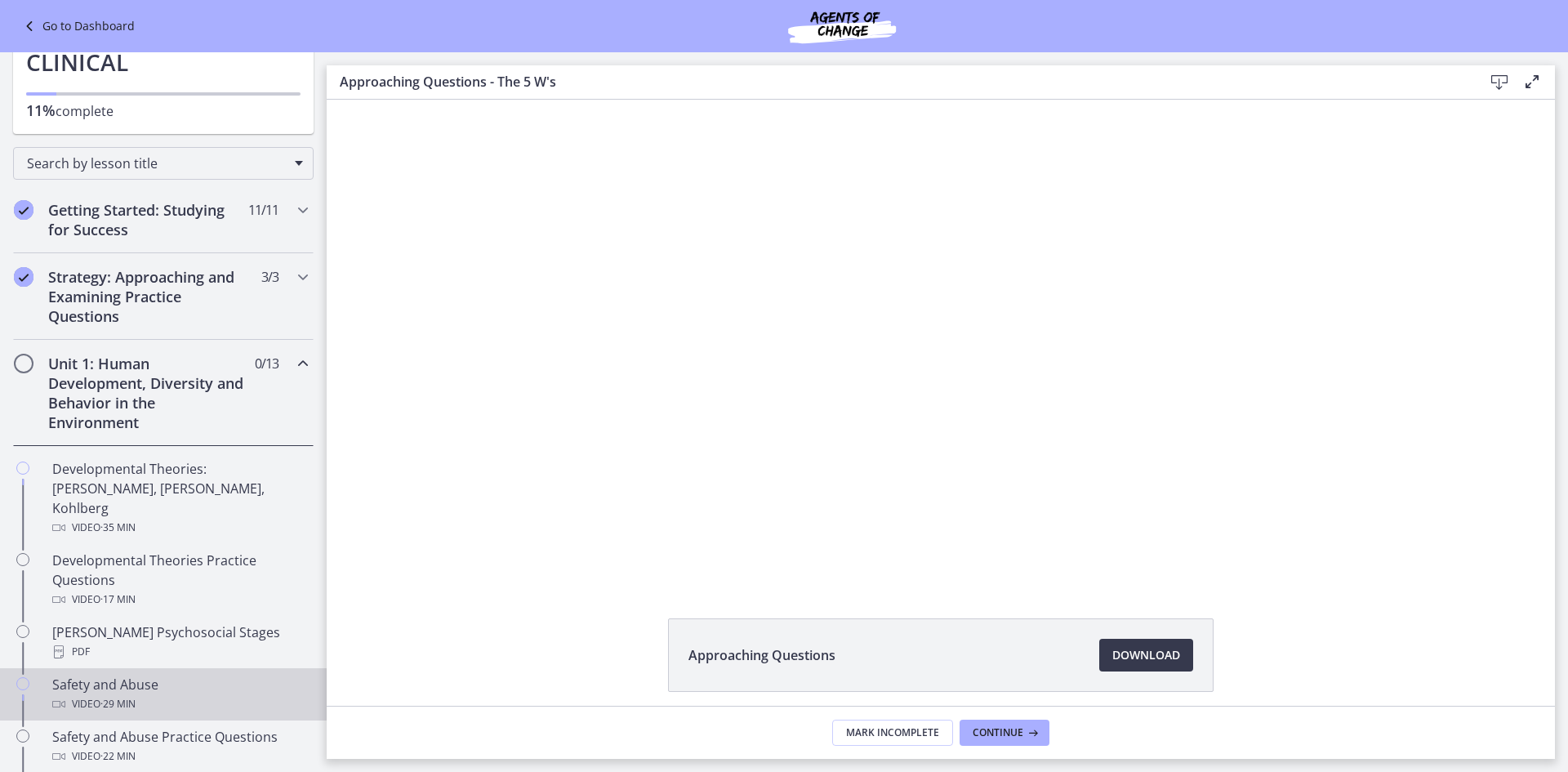
scroll to position [266, 0]
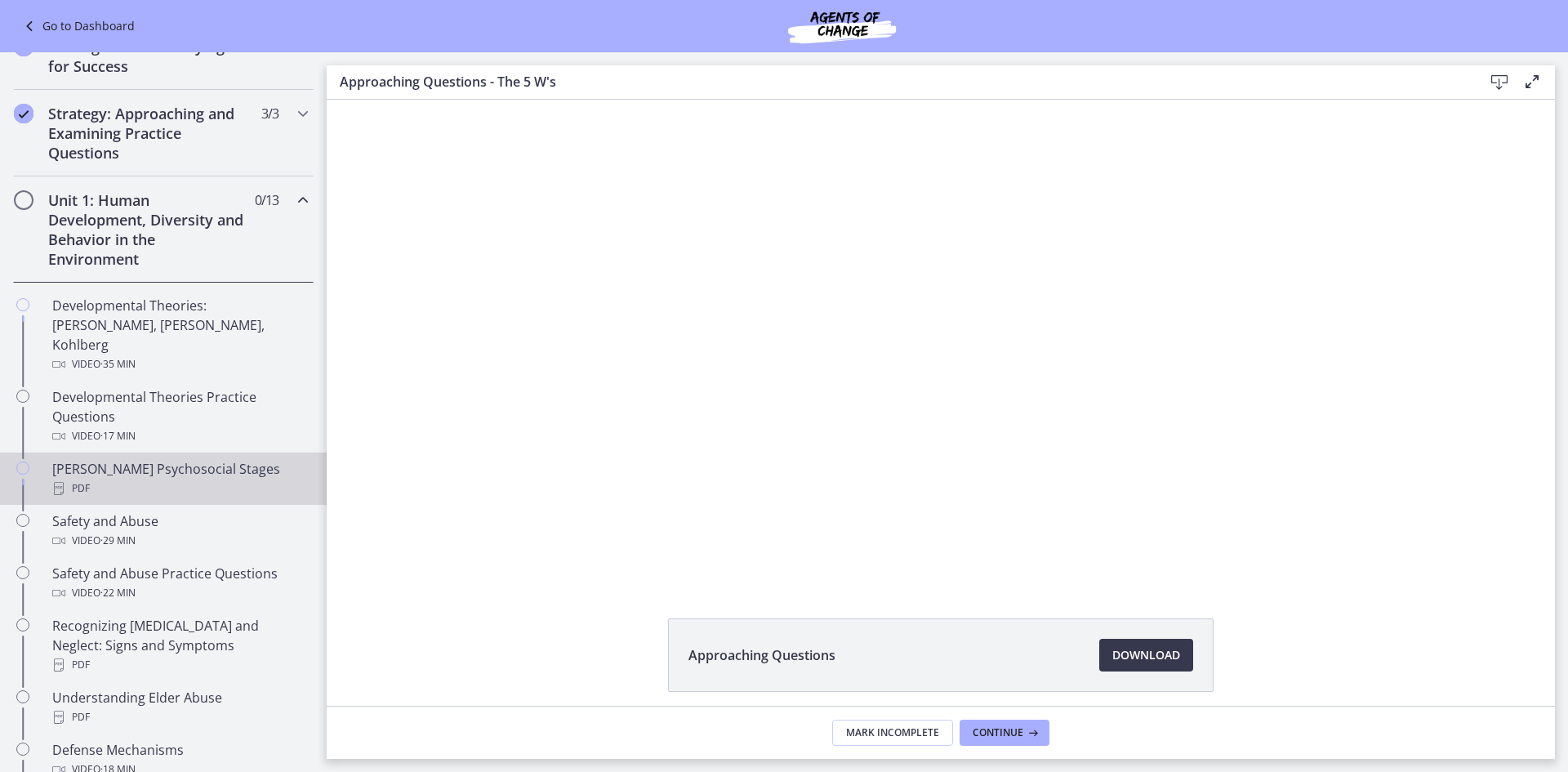
click at [171, 478] on div "PDF" at bounding box center [180, 488] width 255 height 19
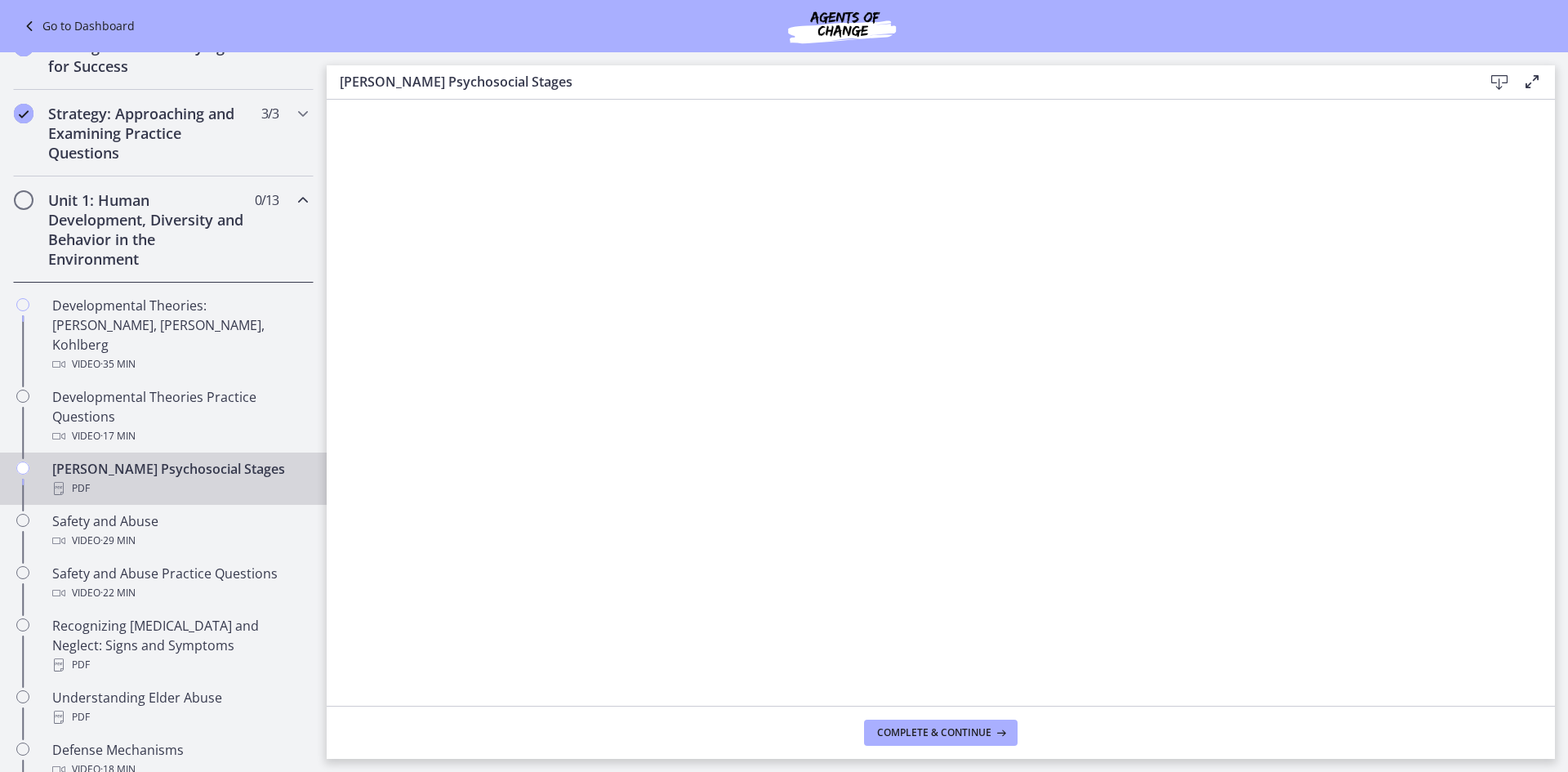
click at [1498, 83] on icon at bounding box center [1499, 82] width 19 height 19
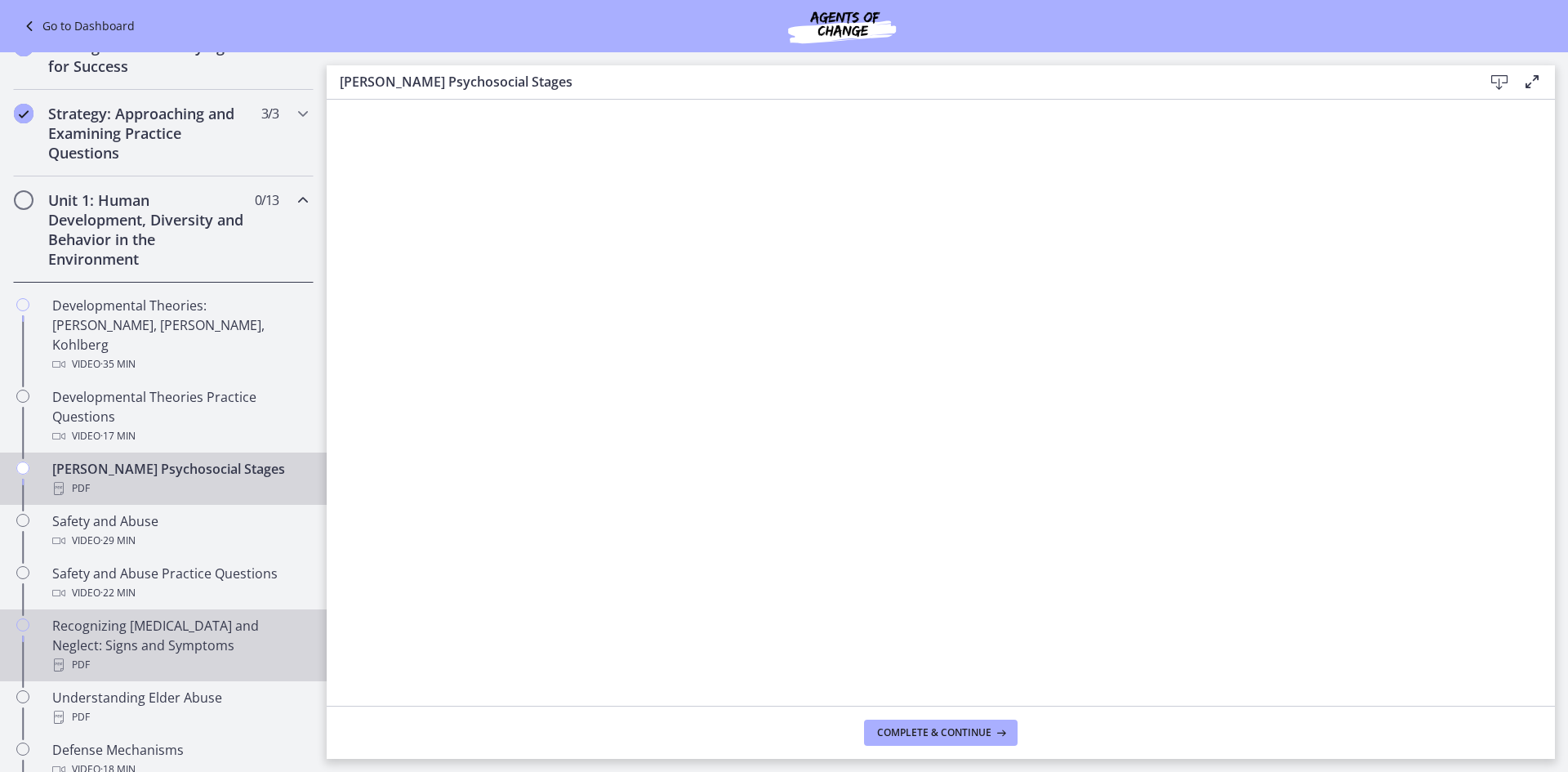
click at [148, 622] on div "Recognizing Child Abuse and Neglect: Signs and Symptoms PDF" at bounding box center [180, 644] width 255 height 59
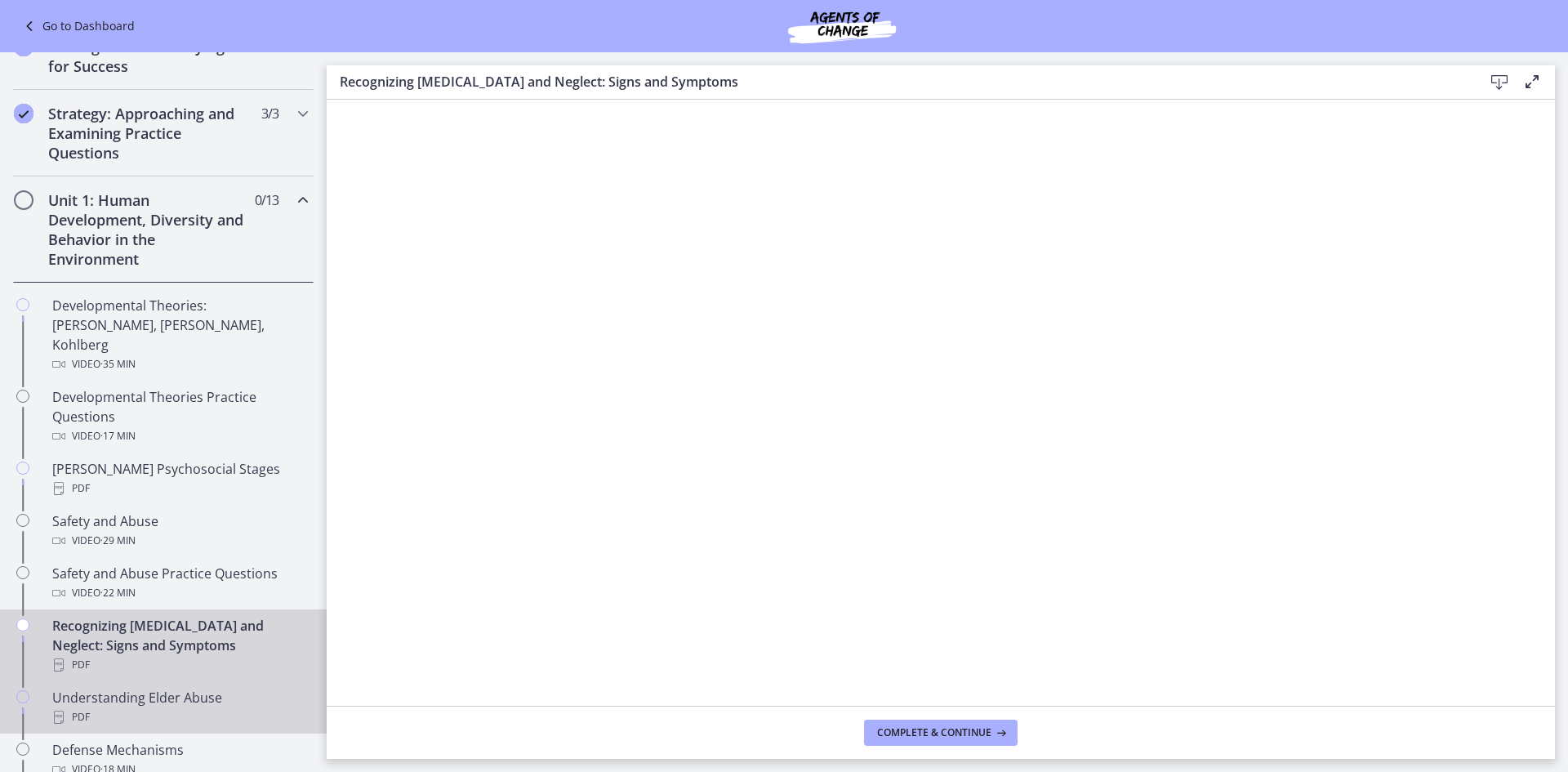
click at [164, 707] on div "PDF" at bounding box center [180, 717] width 255 height 19
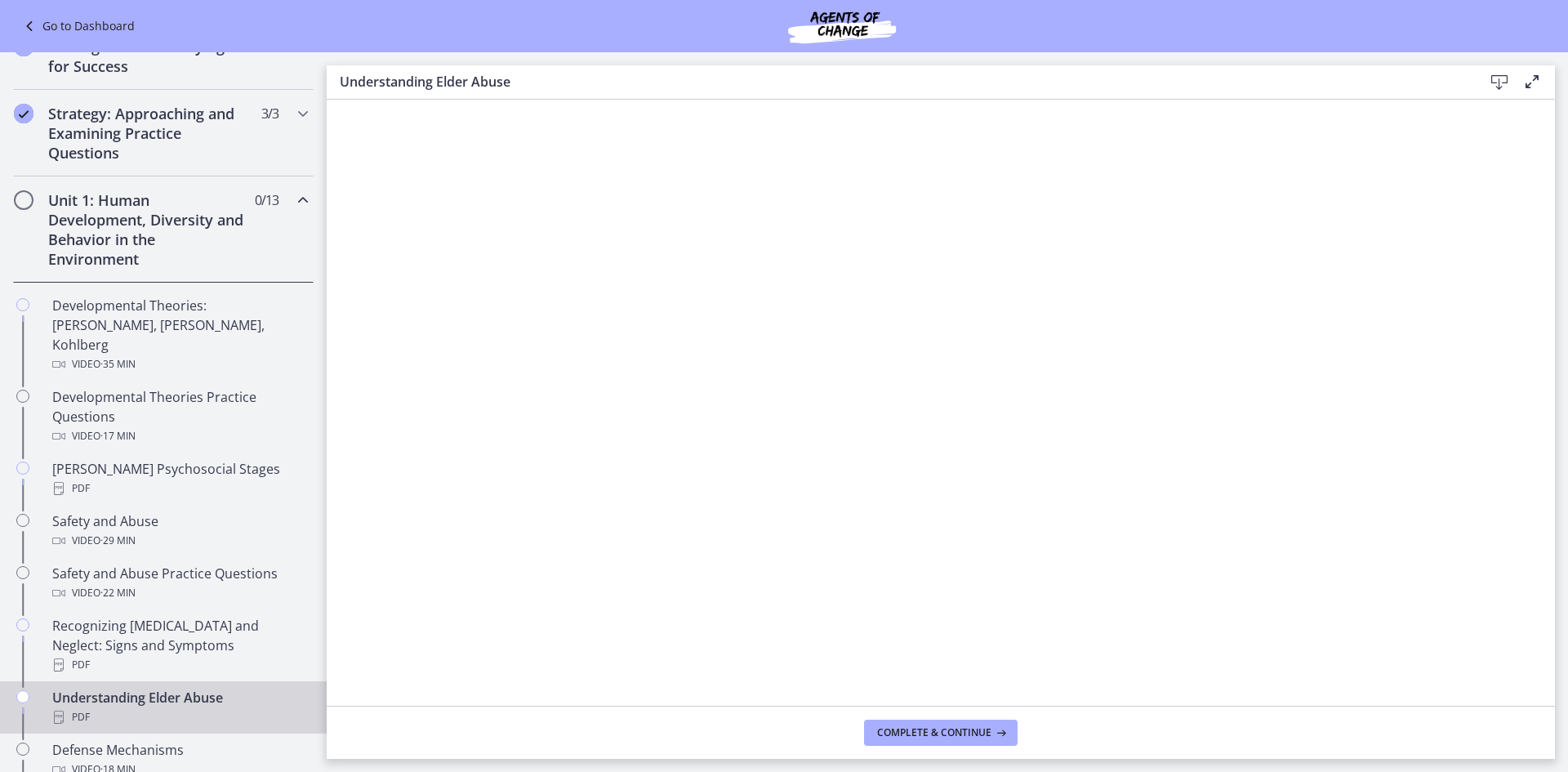
click at [1500, 84] on icon at bounding box center [1499, 82] width 19 height 19
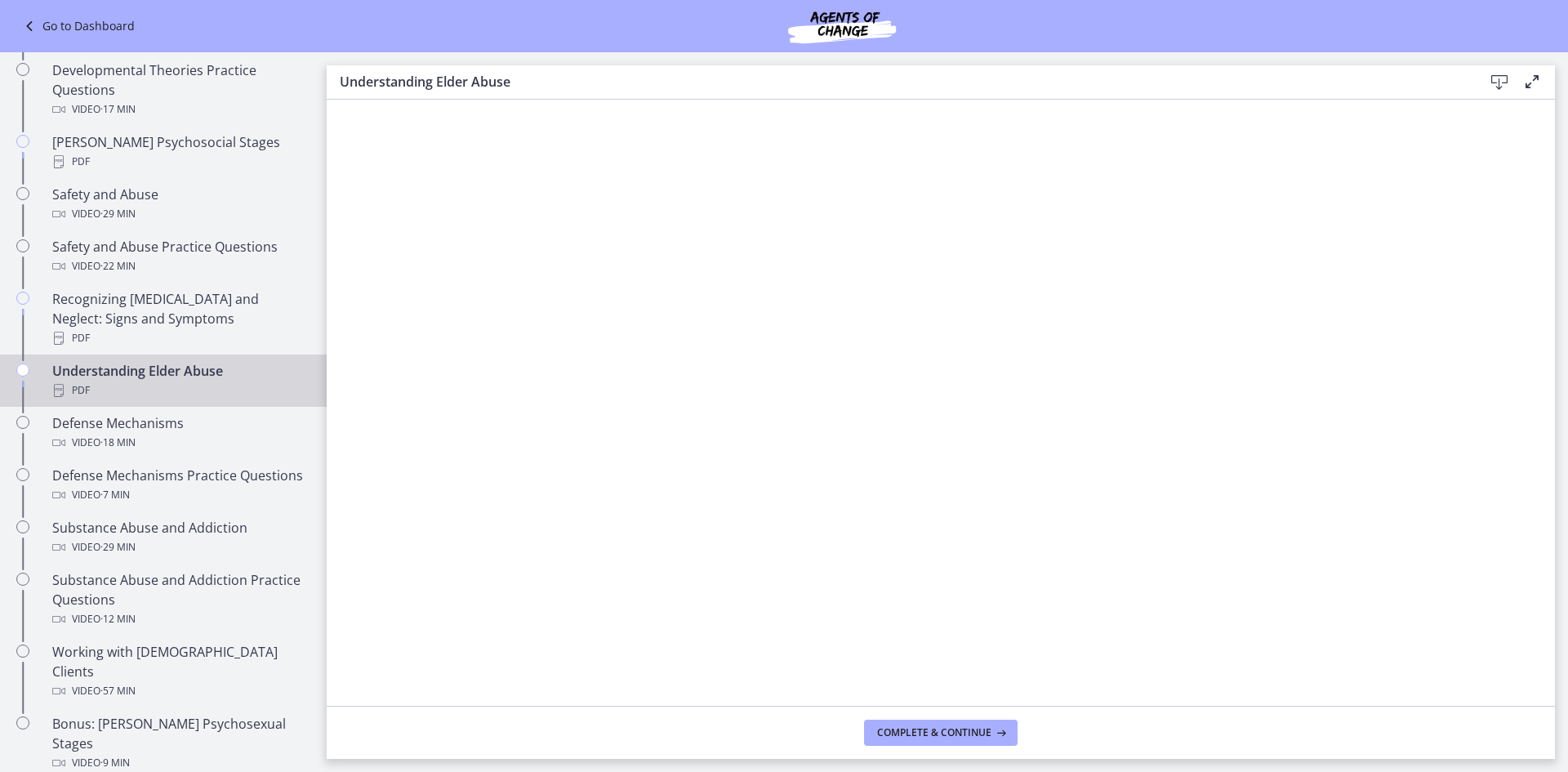
scroll to position [674, 0]
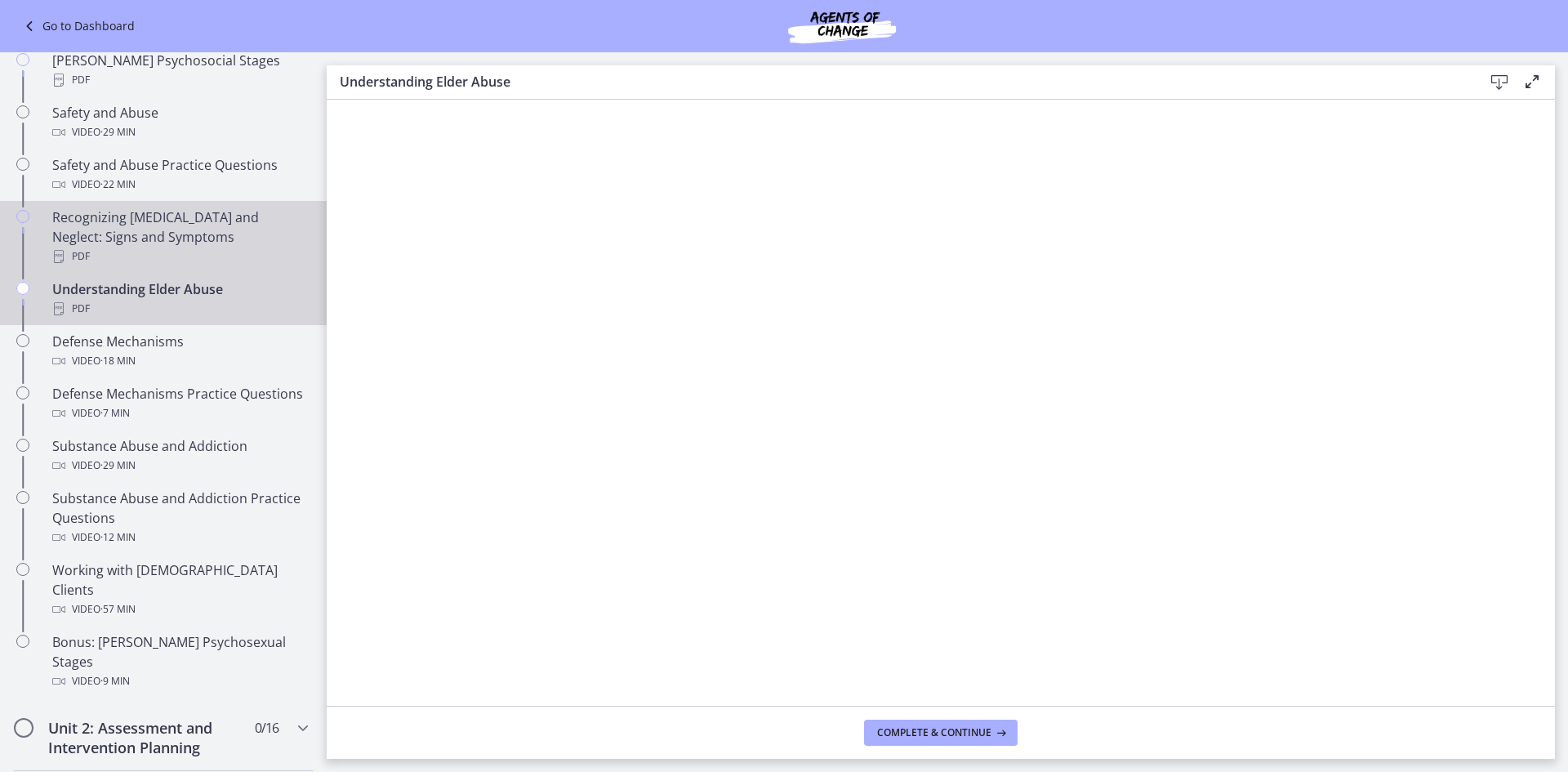
click at [125, 220] on div "Recognizing Child Abuse and Neglect: Signs and Symptoms PDF" at bounding box center [180, 237] width 255 height 59
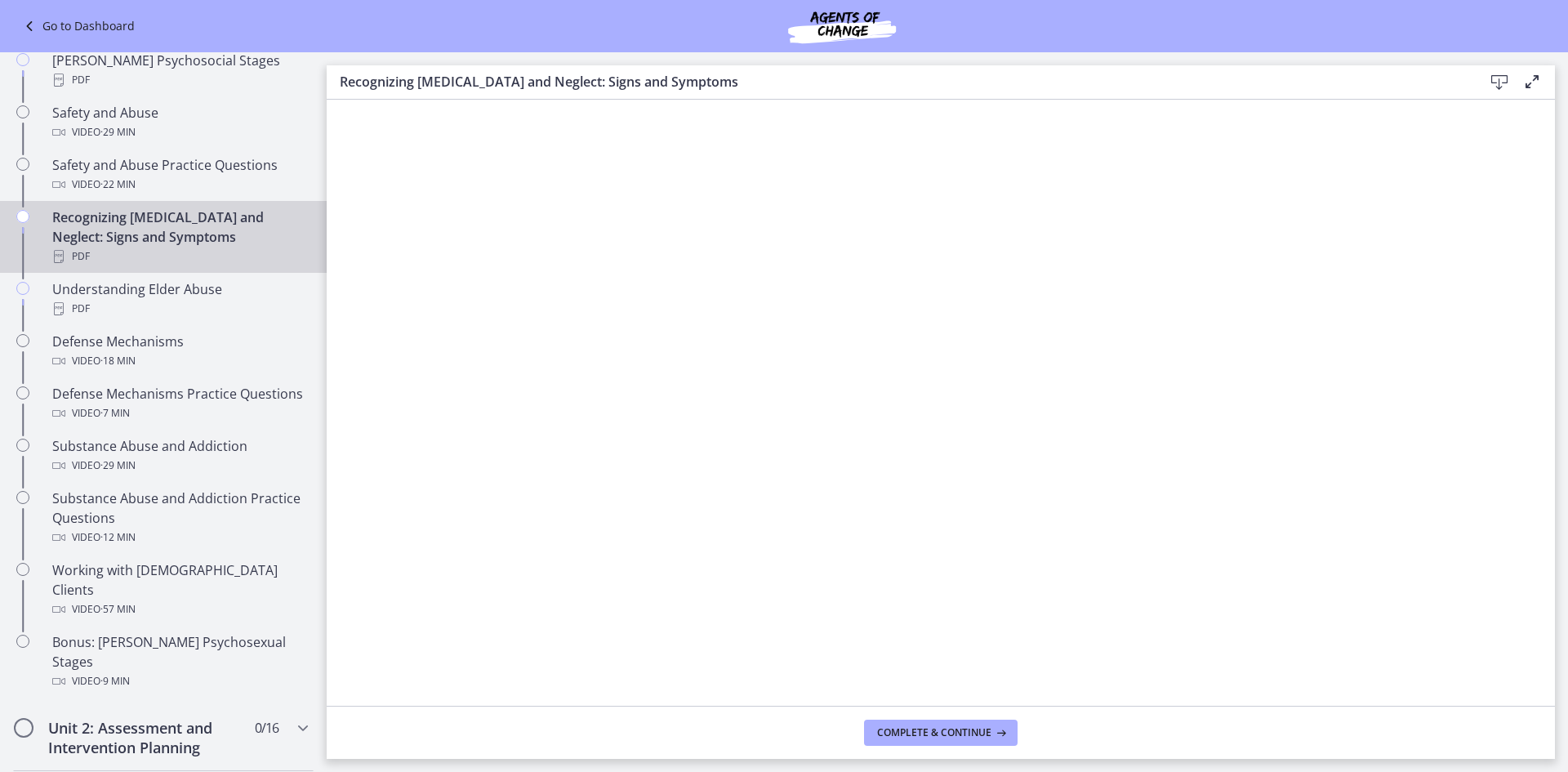
click at [1501, 81] on icon at bounding box center [1499, 82] width 19 height 19
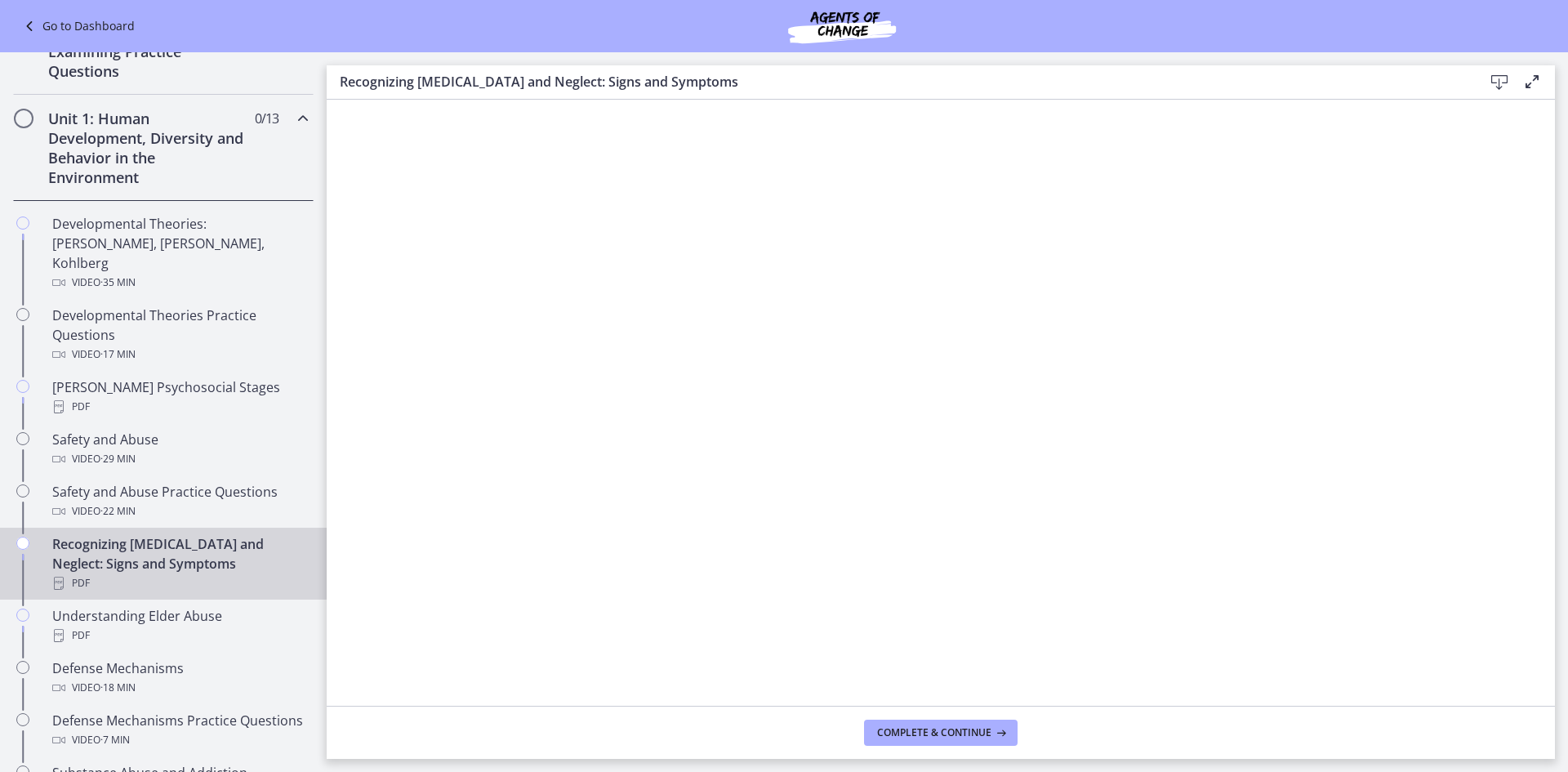
scroll to position [266, 0]
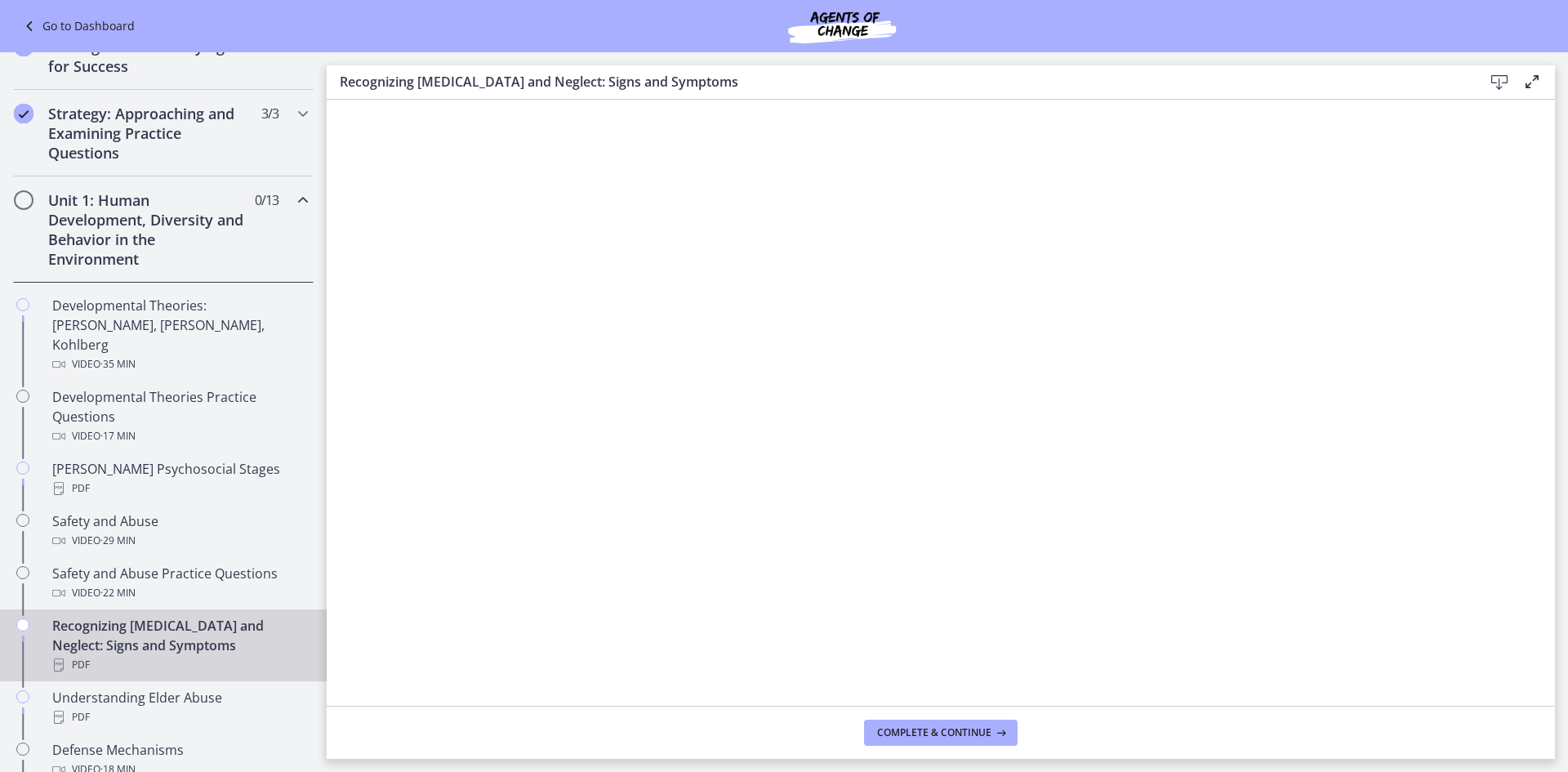
click at [294, 195] on icon "Chapters" at bounding box center [303, 200] width 19 height 19
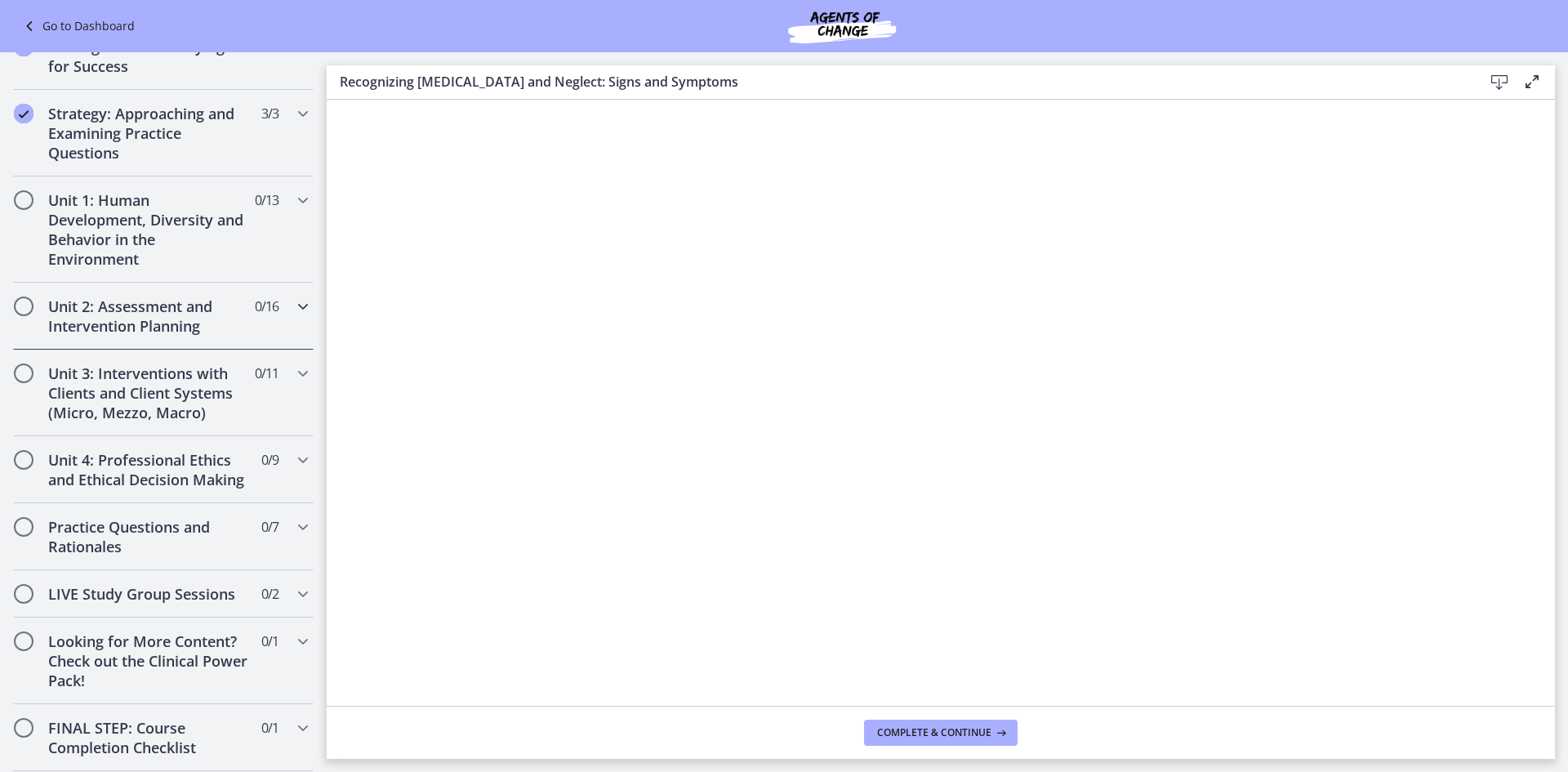
click at [167, 326] on h2 "Unit 2: Assessment and Intervention Planning" at bounding box center [148, 316] width 199 height 40
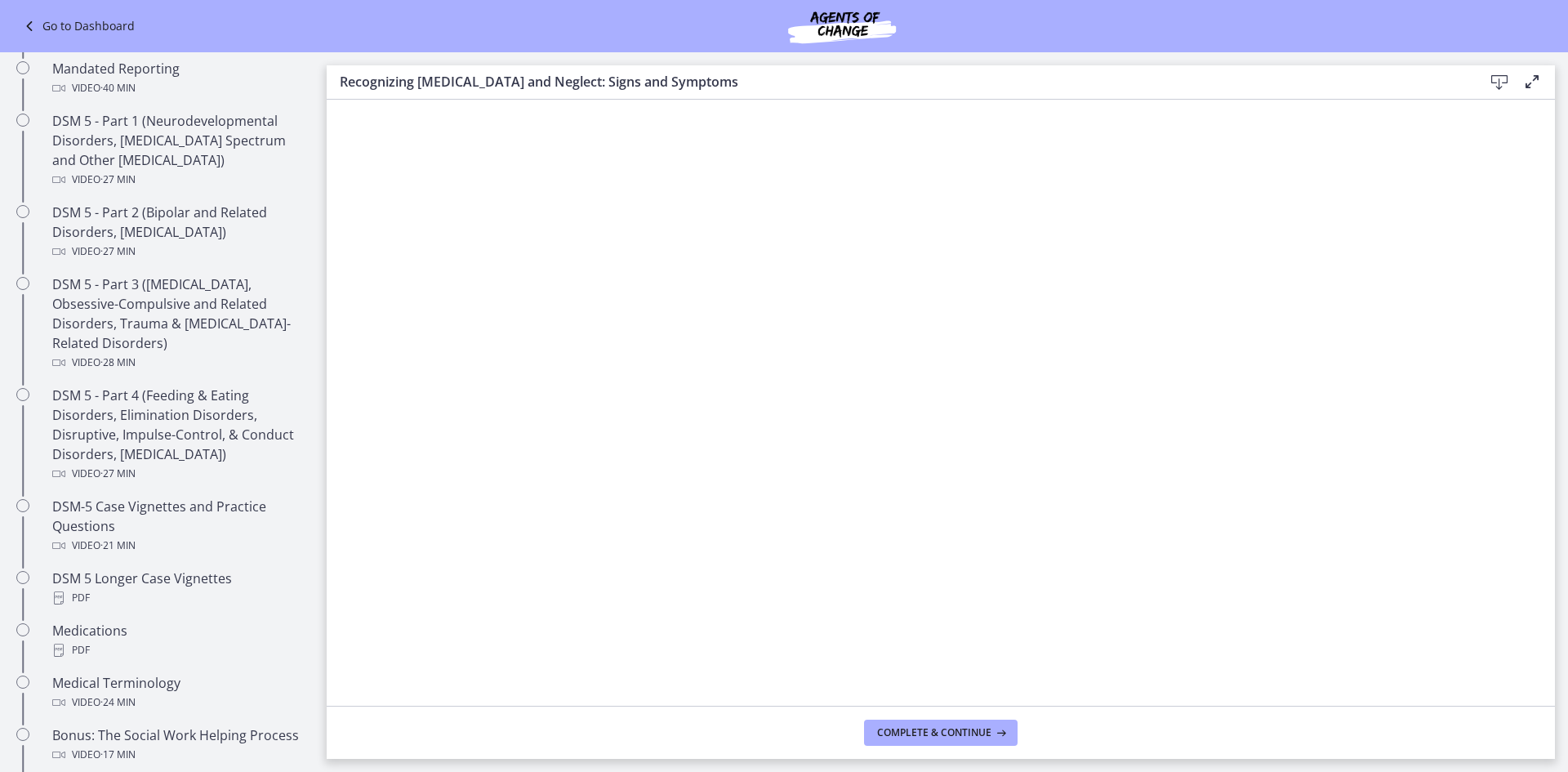
scroll to position [838, 0]
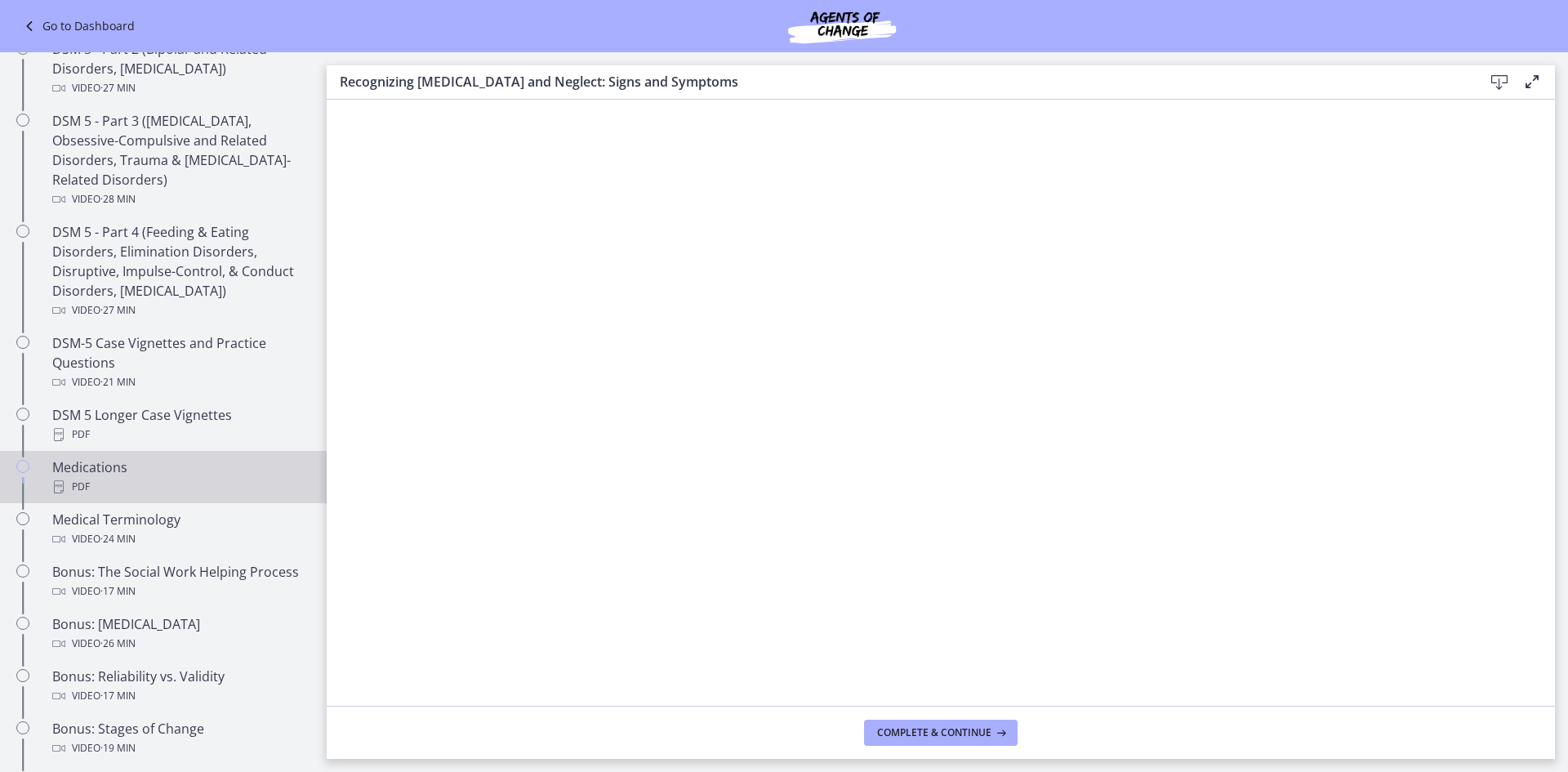
click at [121, 471] on div "Medications PDF" at bounding box center [180, 476] width 255 height 40
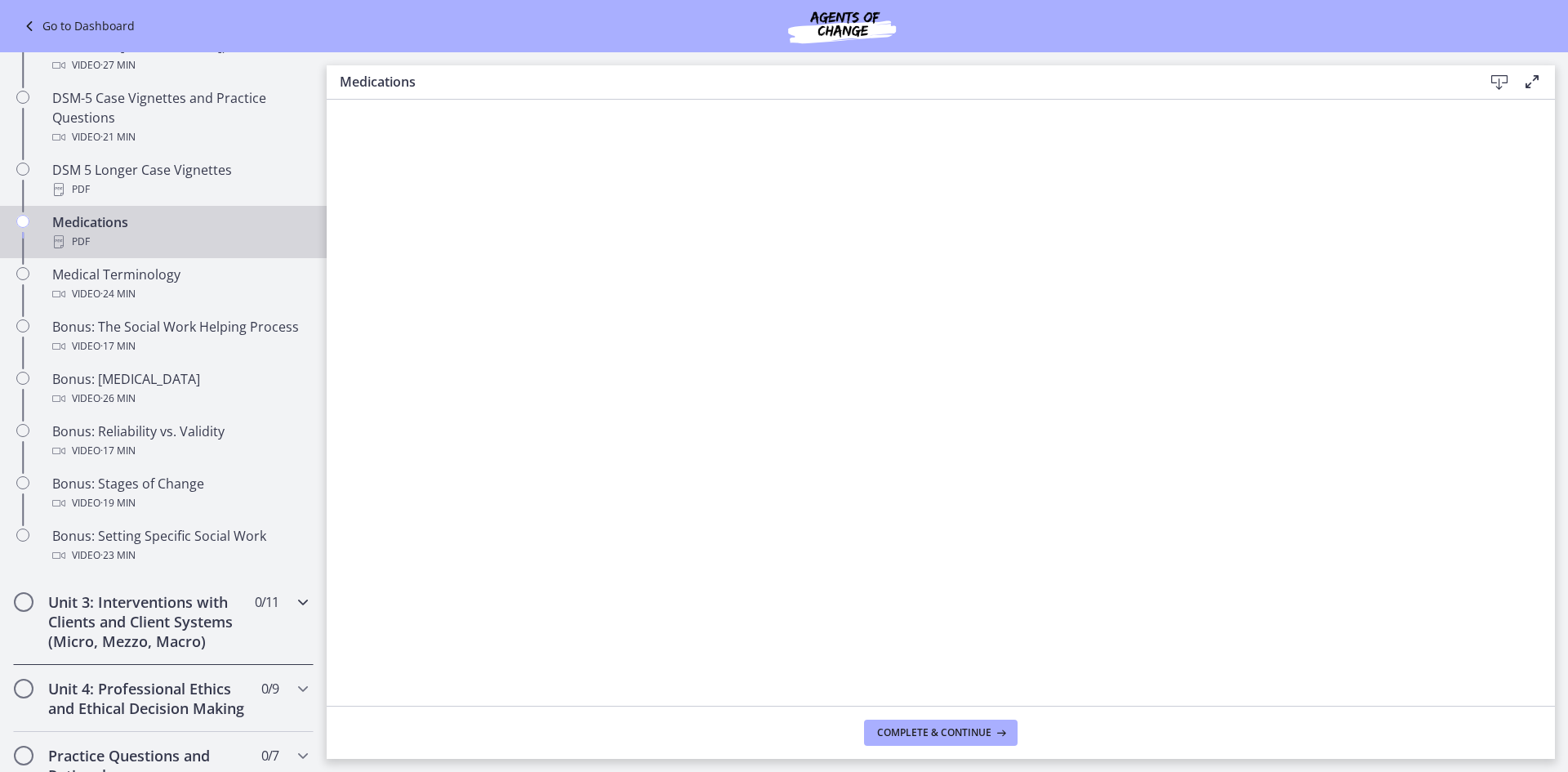
scroll to position [1164, 0]
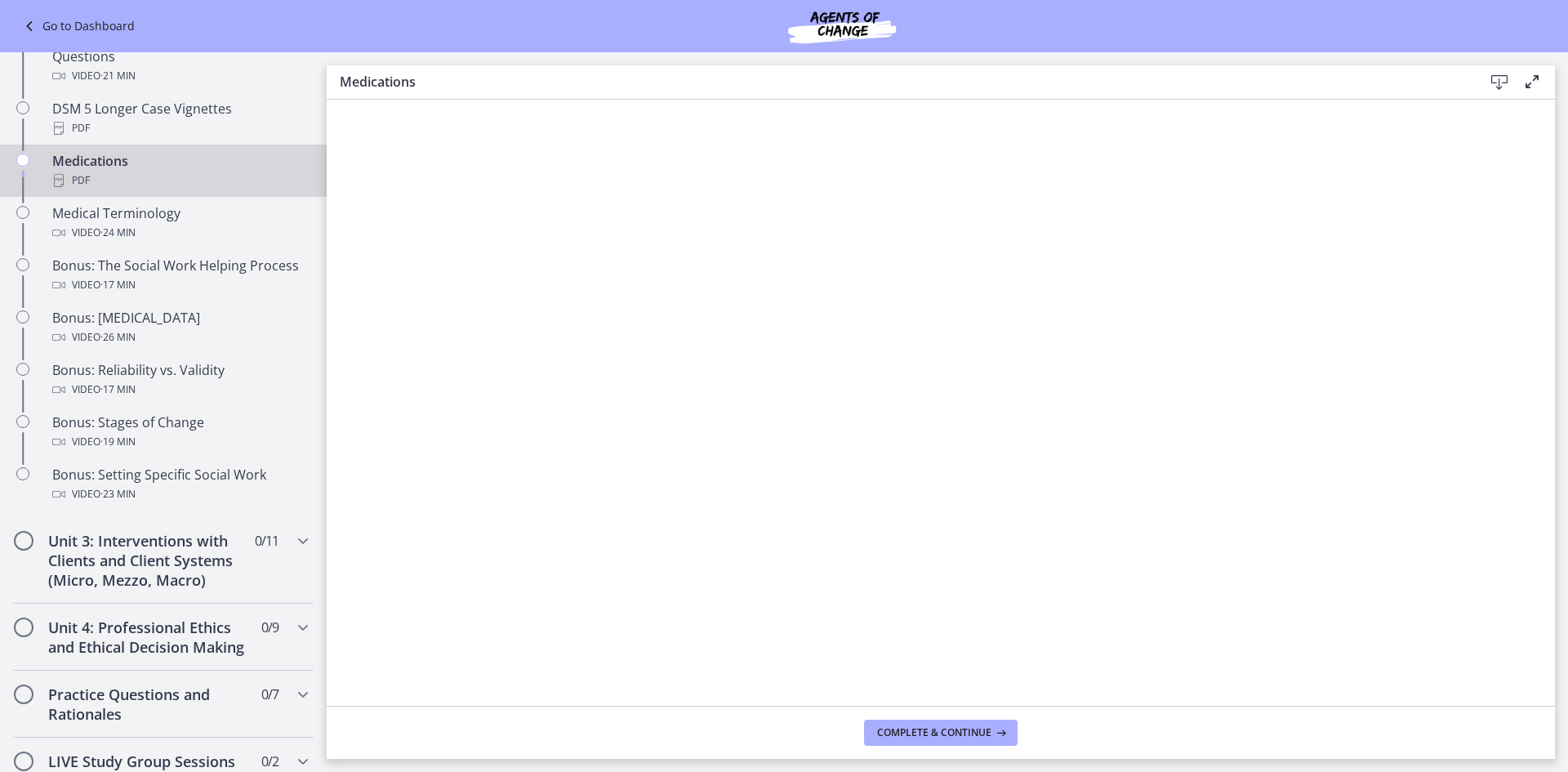
scroll to position [1225, 0]
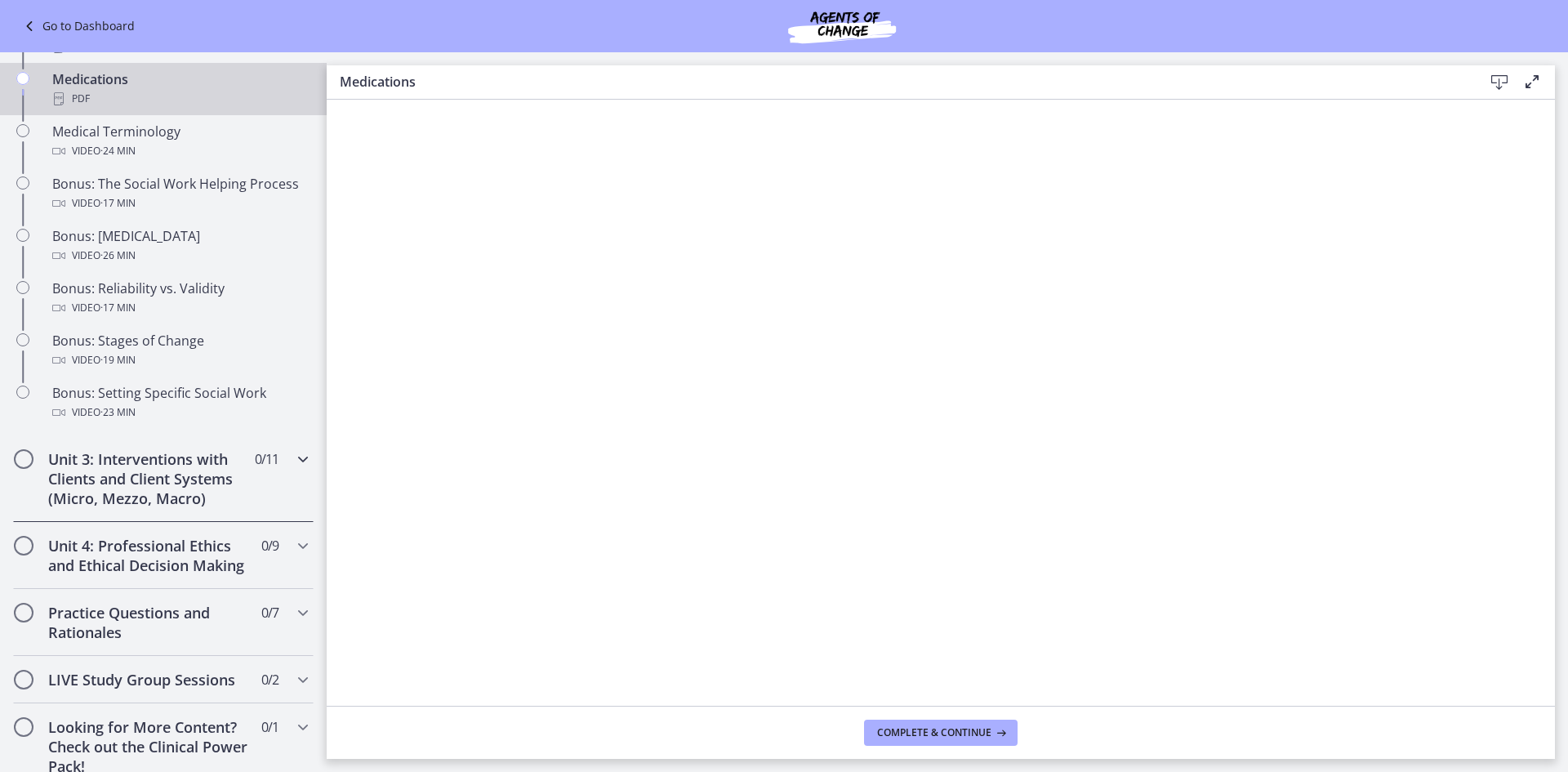
click at [220, 498] on h2 "Unit 3: Interventions with Clients and Client Systems (Micro, Mezzo, Macro)" at bounding box center [148, 478] width 199 height 59
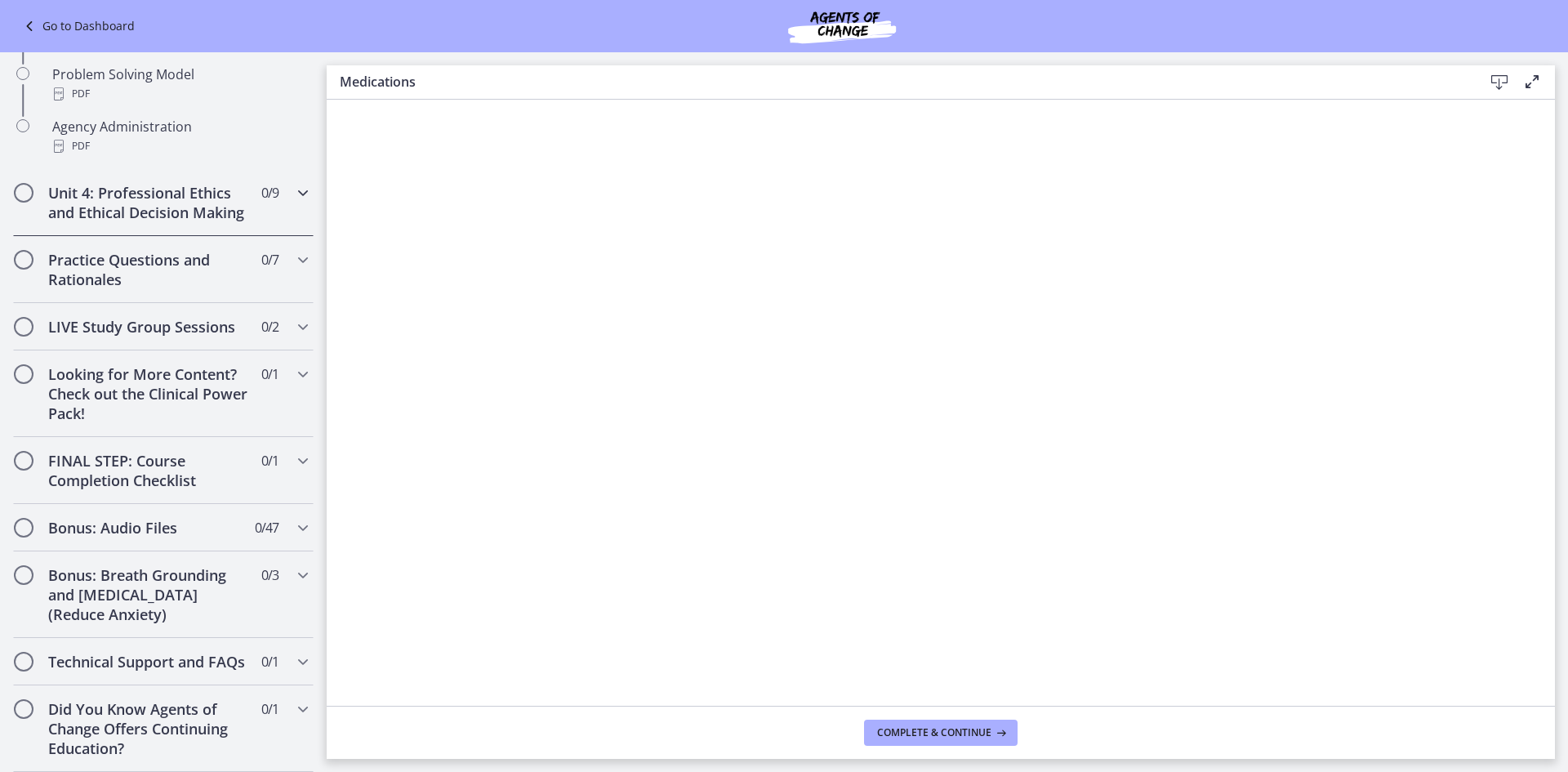
scroll to position [1199, 0]
click at [178, 183] on h2 "Unit 4: Professional Ethics and Ethical Decision Making" at bounding box center [148, 202] width 199 height 40
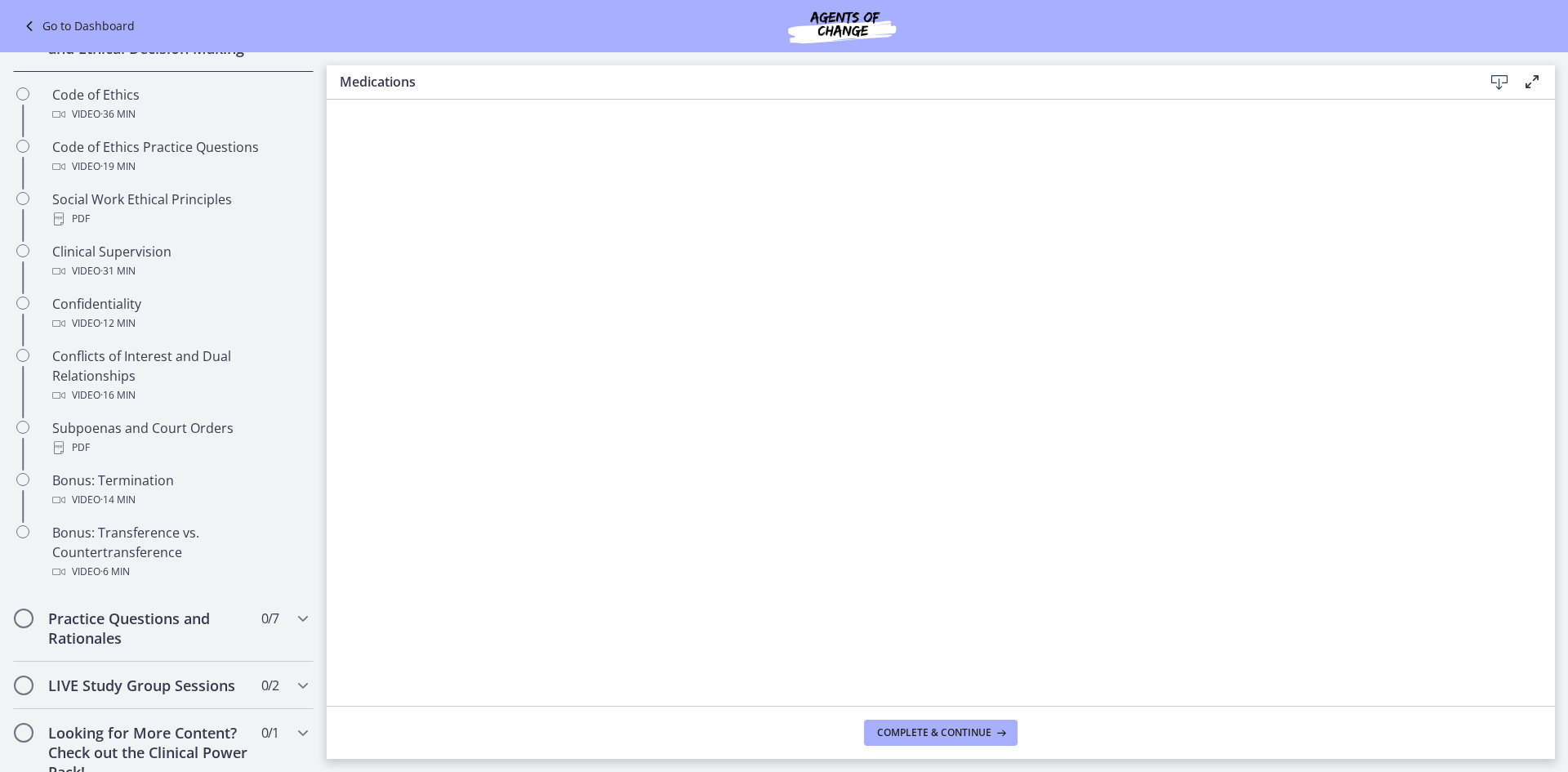
scroll to position [0, 0]
